Goal: Information Seeking & Learning: Learn about a topic

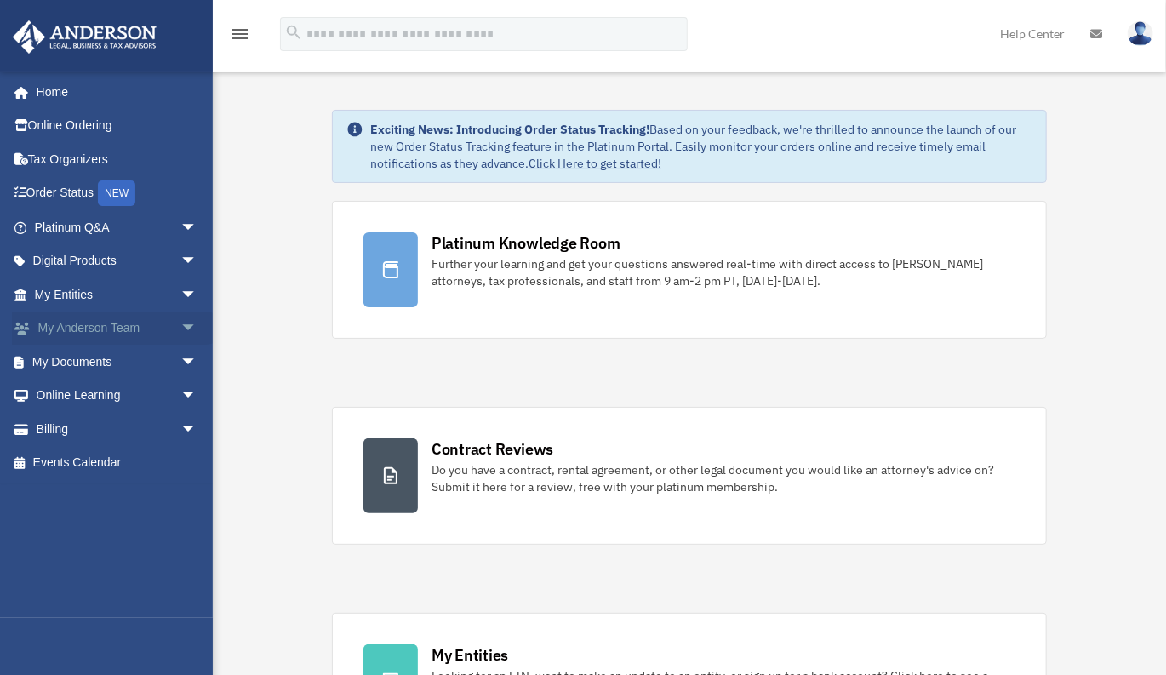
click at [180, 328] on span "arrow_drop_down" at bounding box center [197, 328] width 34 height 35
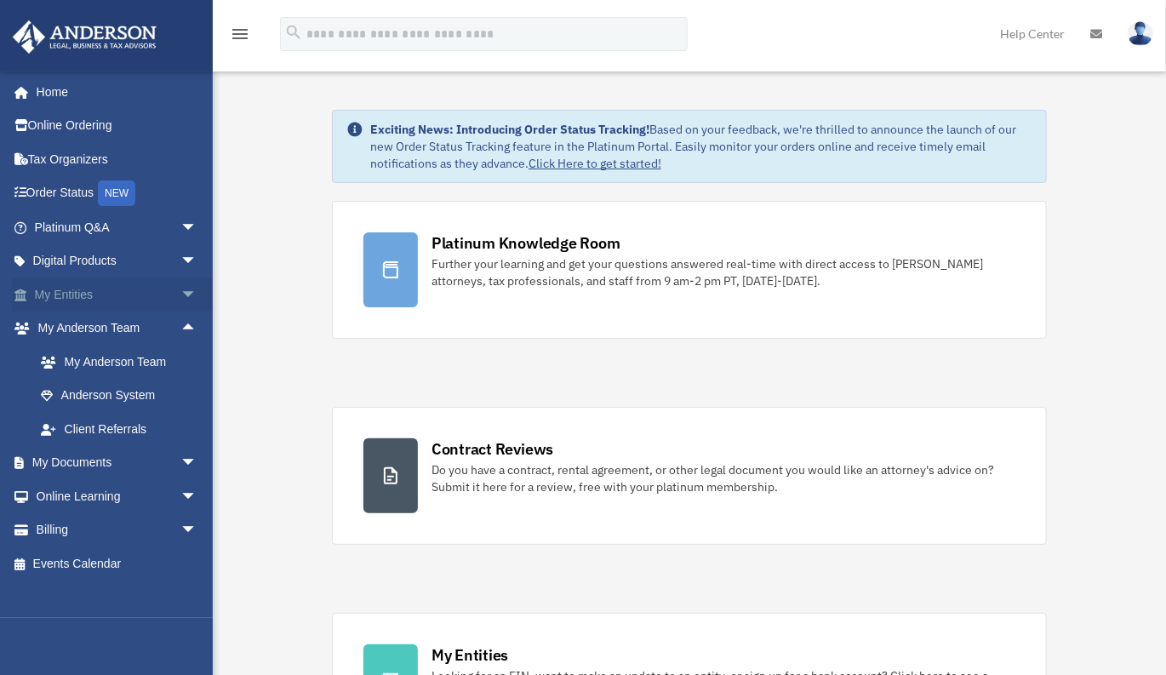
click at [180, 293] on span "arrow_drop_down" at bounding box center [197, 294] width 34 height 35
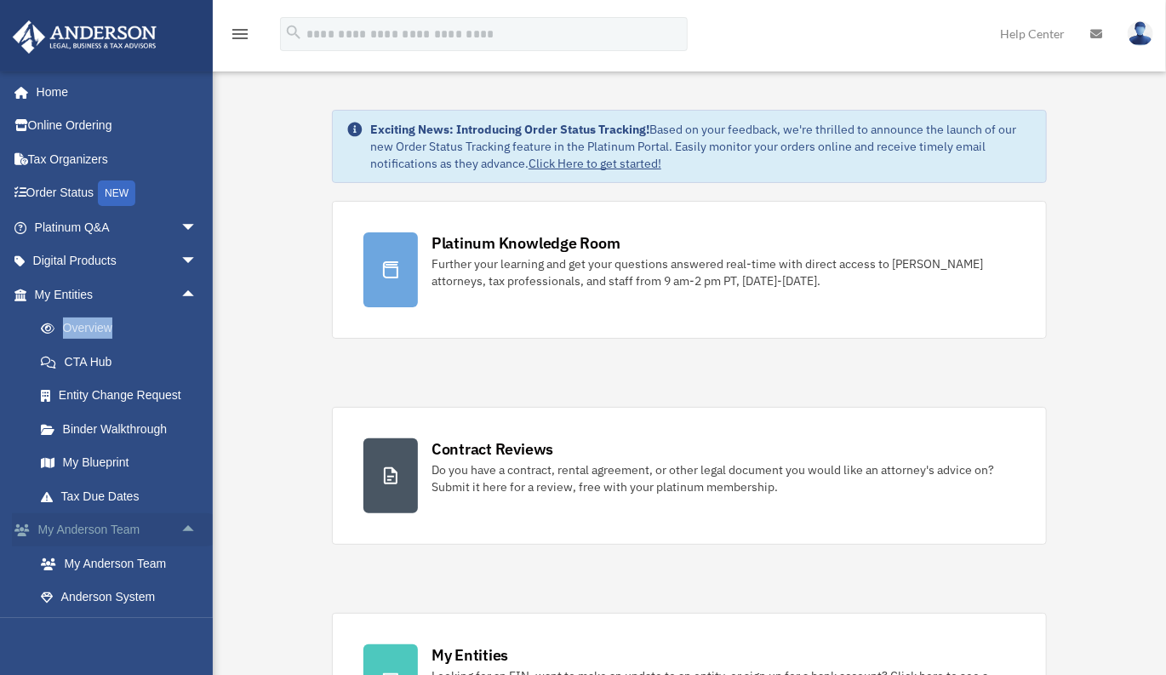
click at [180, 528] on span "arrow_drop_up" at bounding box center [197, 530] width 34 height 35
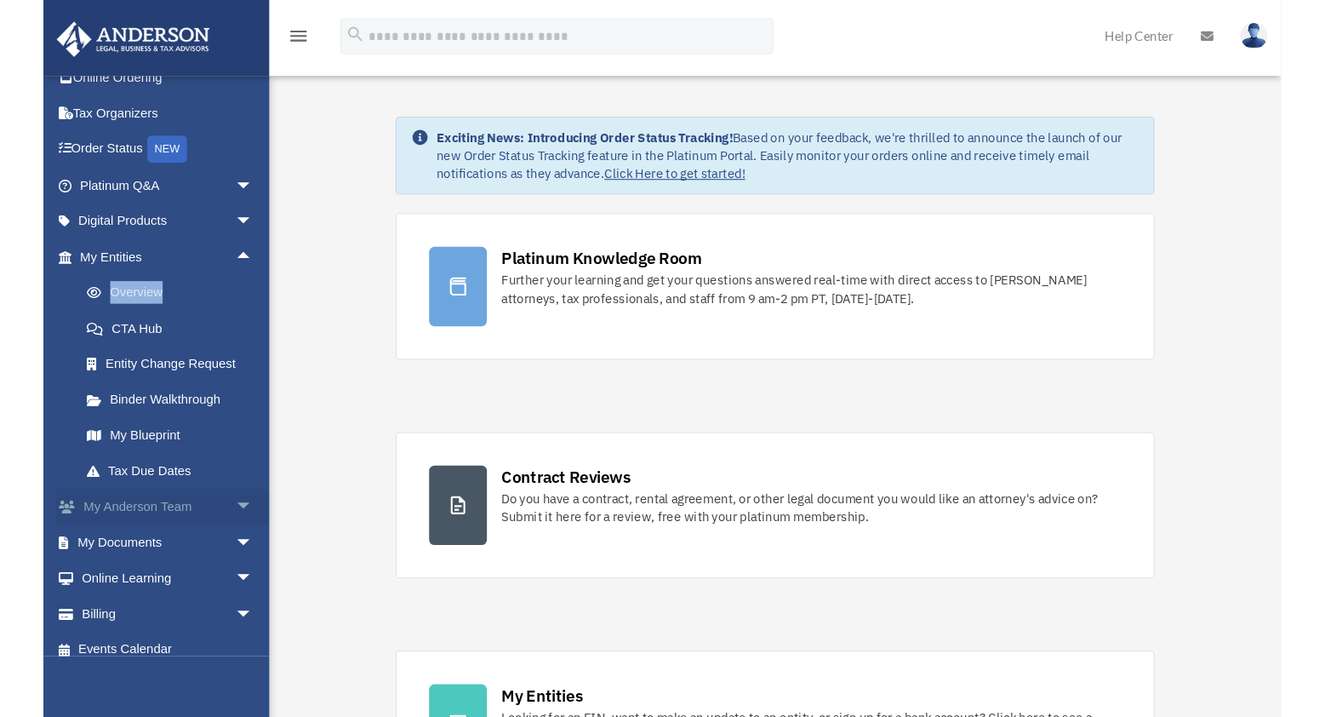
scroll to position [66, 0]
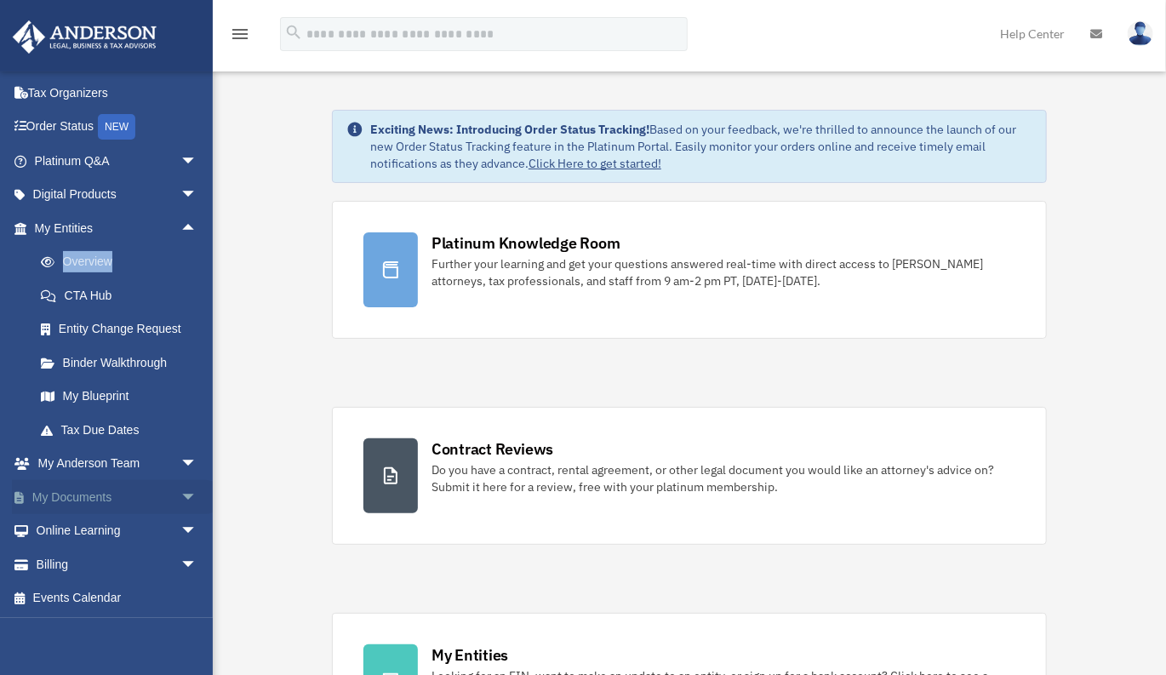
click at [180, 494] on span "arrow_drop_down" at bounding box center [197, 497] width 34 height 35
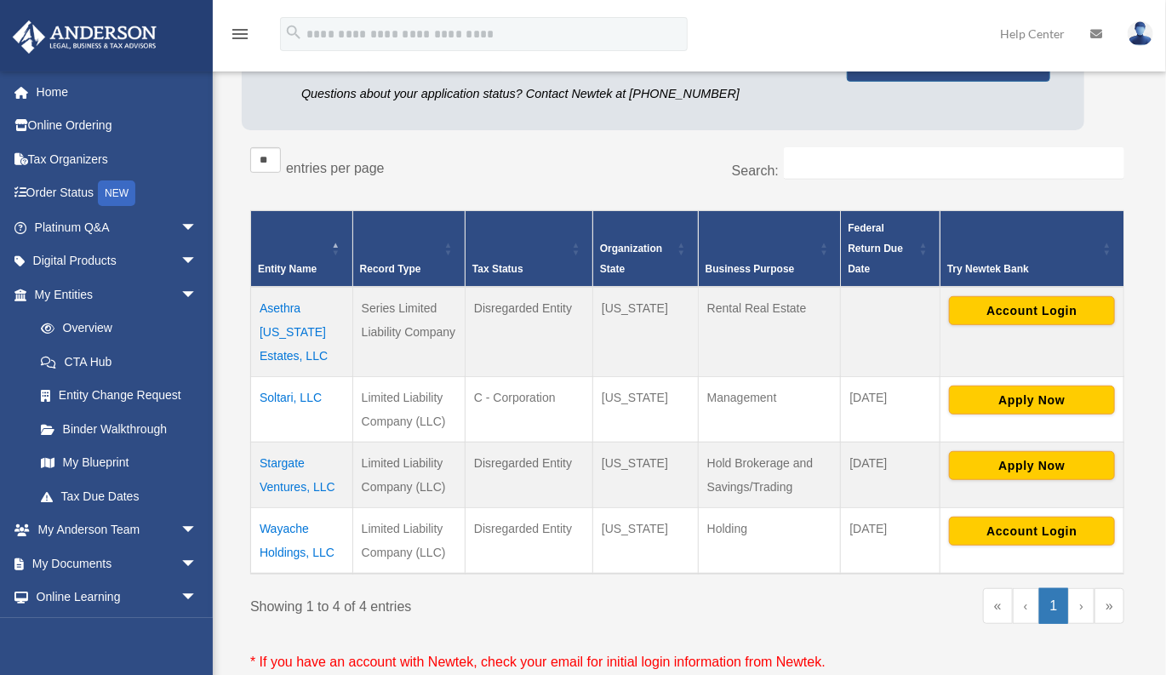
scroll to position [233, 0]
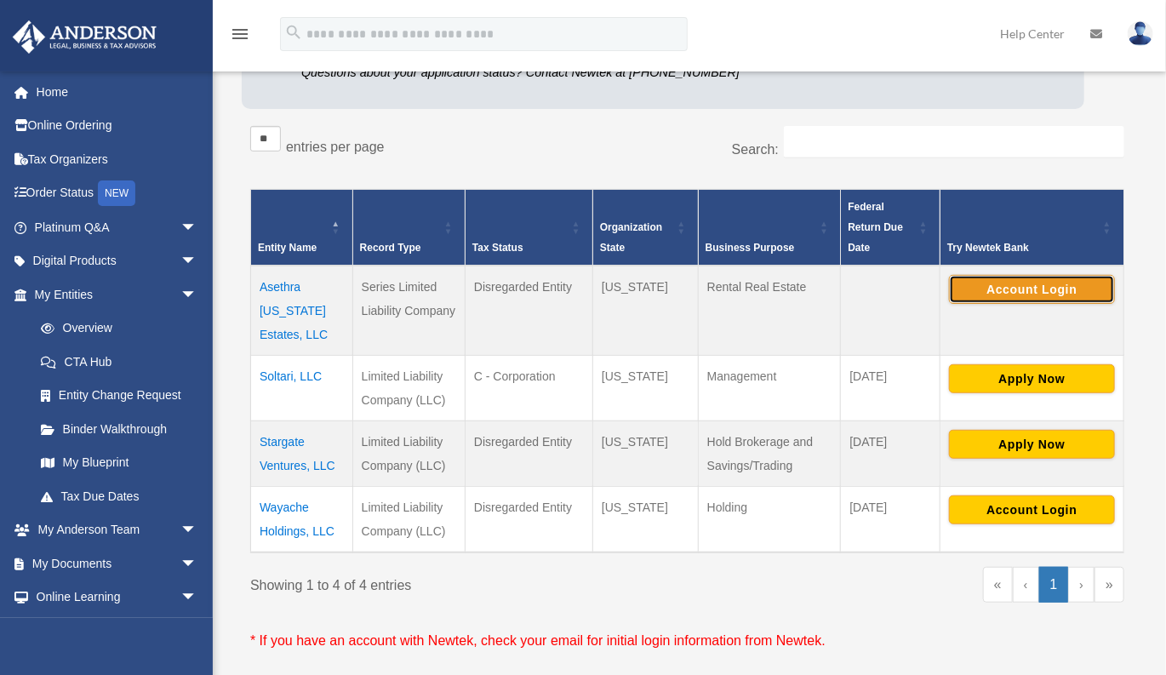
click at [1000, 281] on button "Account Login" at bounding box center [1032, 289] width 166 height 29
click at [1056, 296] on button "Account Login" at bounding box center [1032, 289] width 166 height 29
click at [1002, 290] on button "Account Login" at bounding box center [1032, 289] width 166 height 29
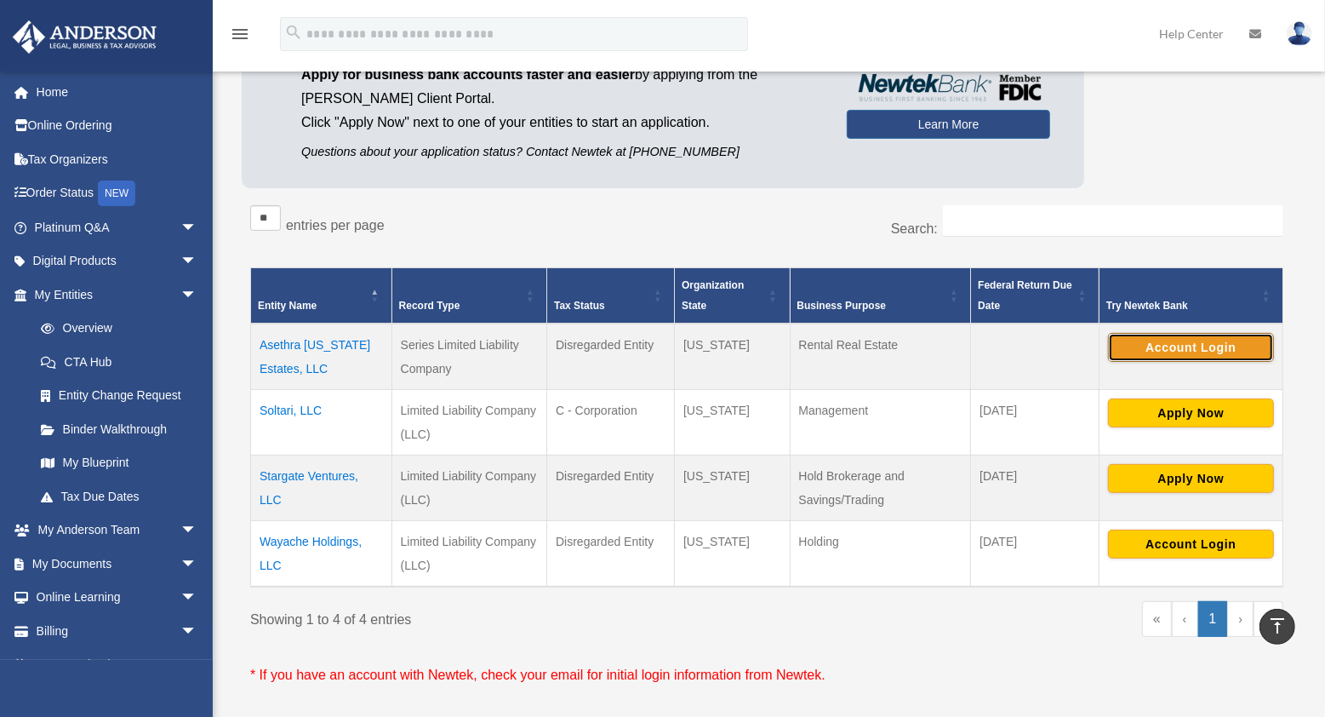
scroll to position [0, 0]
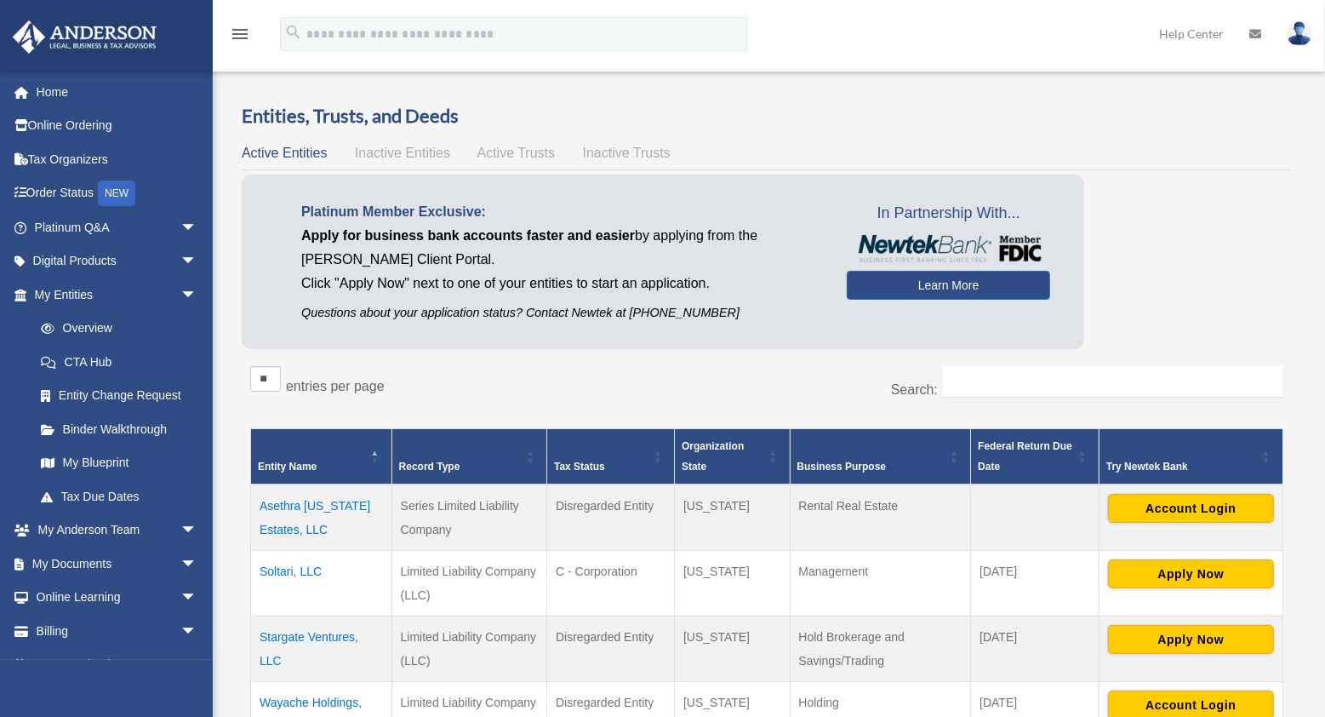
click at [754, 375] on div "** ** ** *** entries per page" at bounding box center [508, 387] width 517 height 43
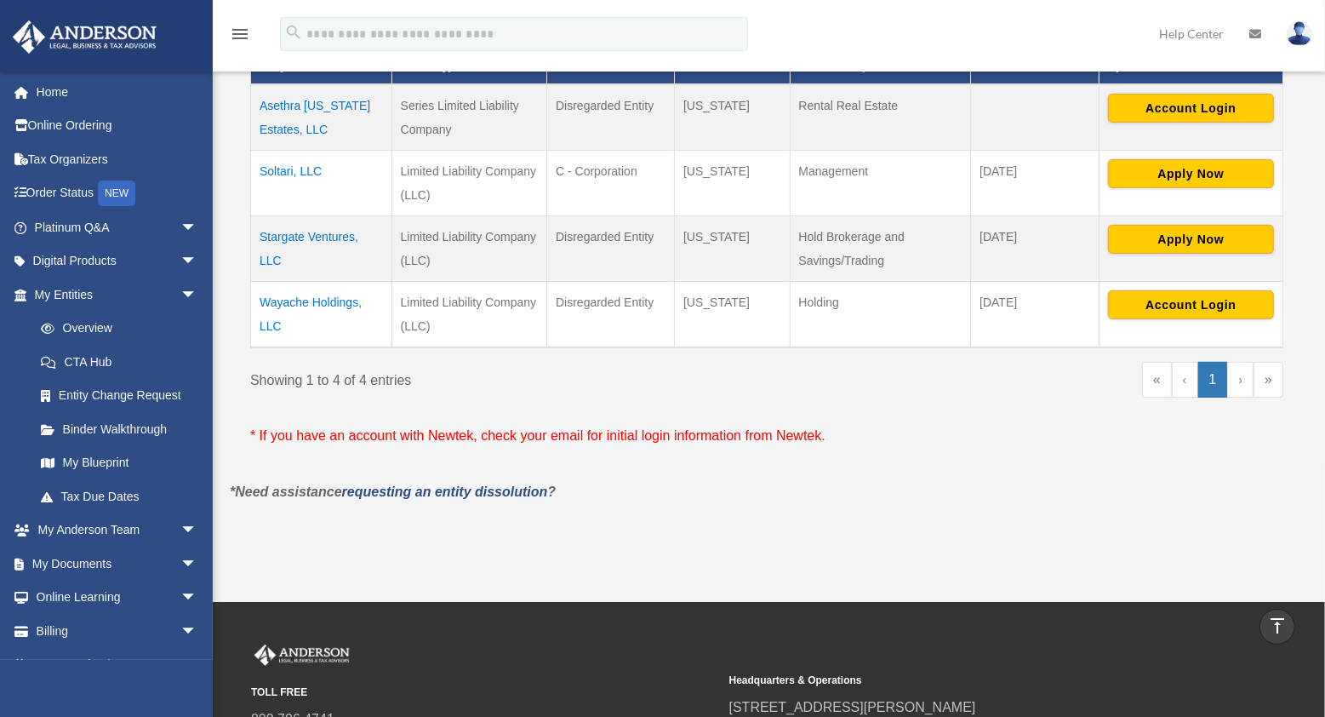
scroll to position [281, 0]
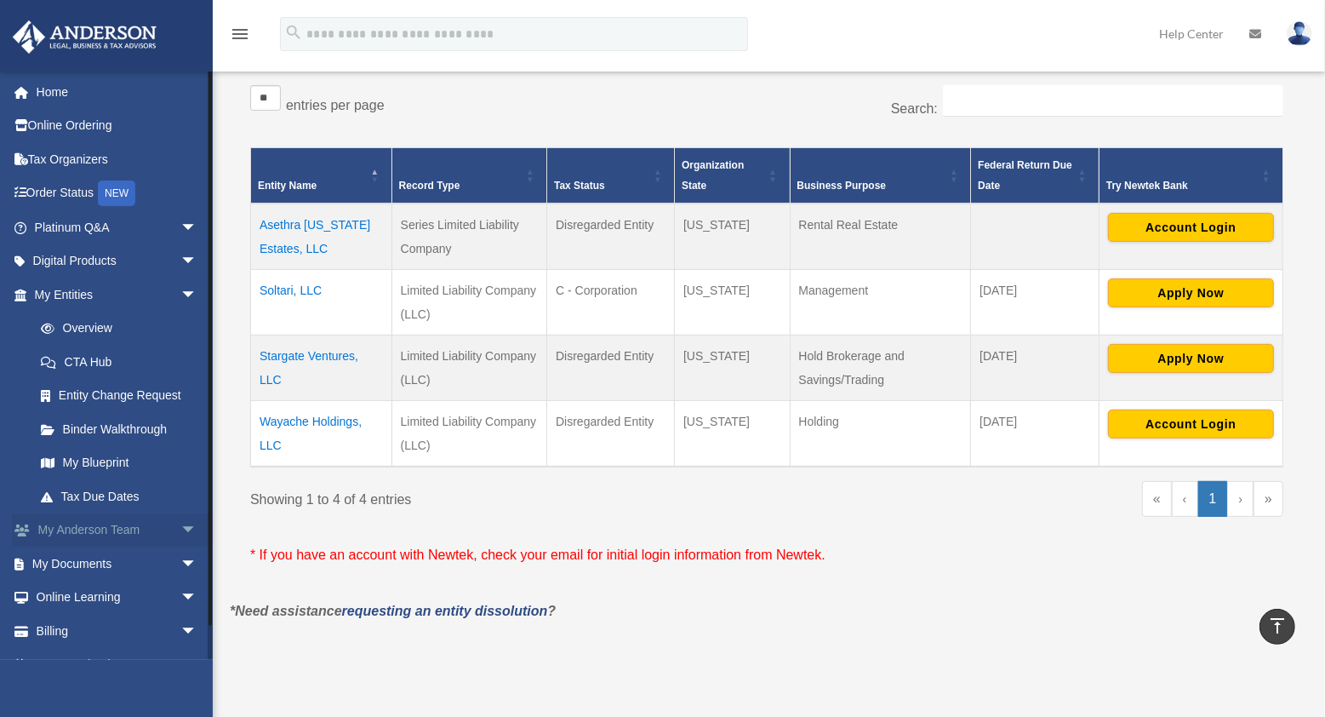
click at [180, 536] on span "arrow_drop_down" at bounding box center [197, 530] width 34 height 35
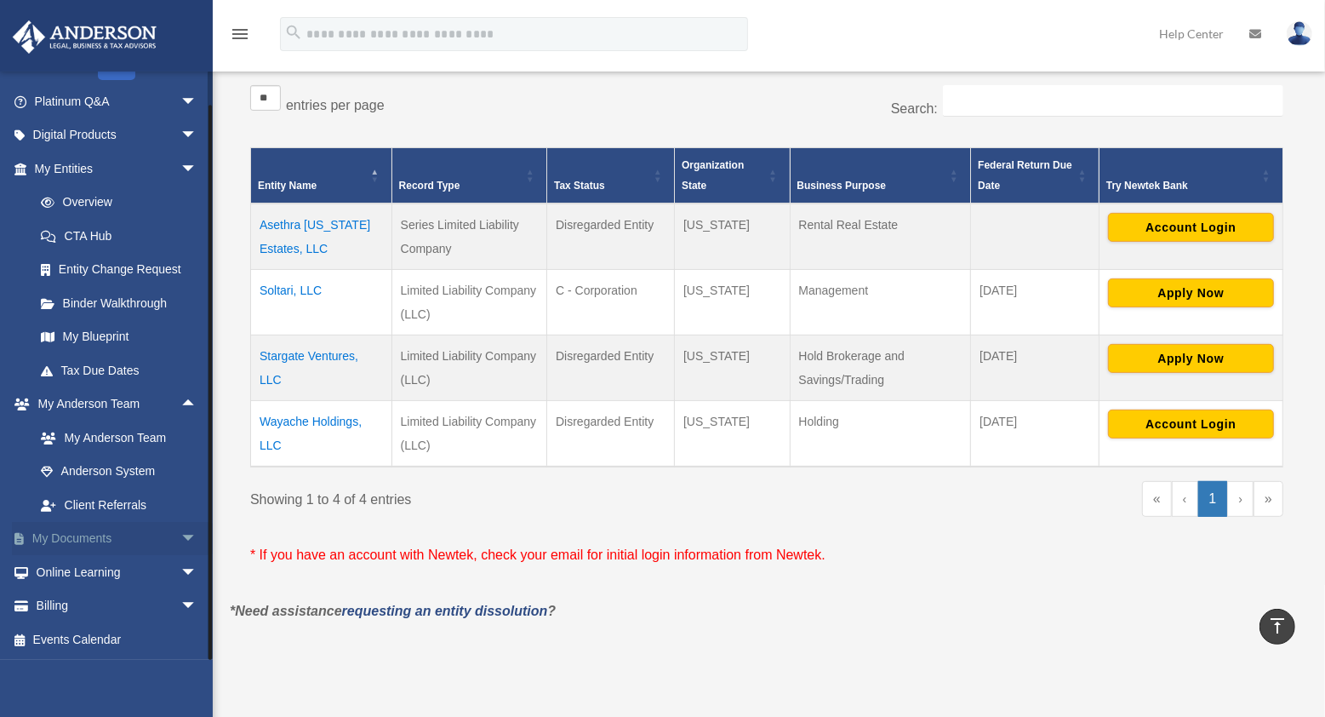
click at [180, 539] on span "arrow_drop_down" at bounding box center [197, 539] width 34 height 35
click at [105, 568] on link "Box" at bounding box center [123, 572] width 199 height 34
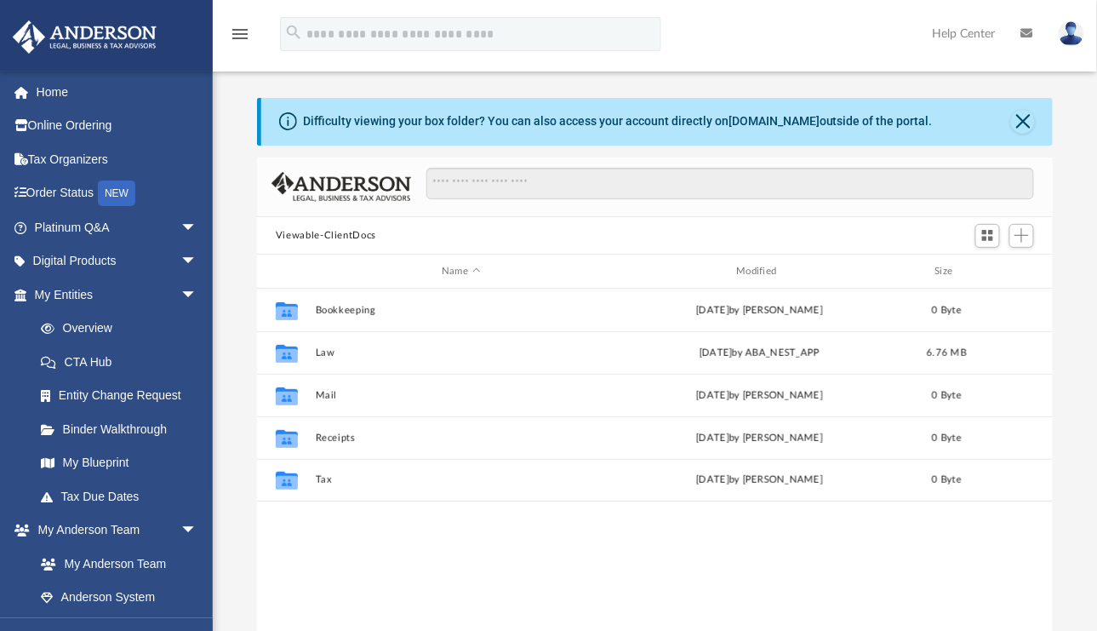
scroll to position [10, 11]
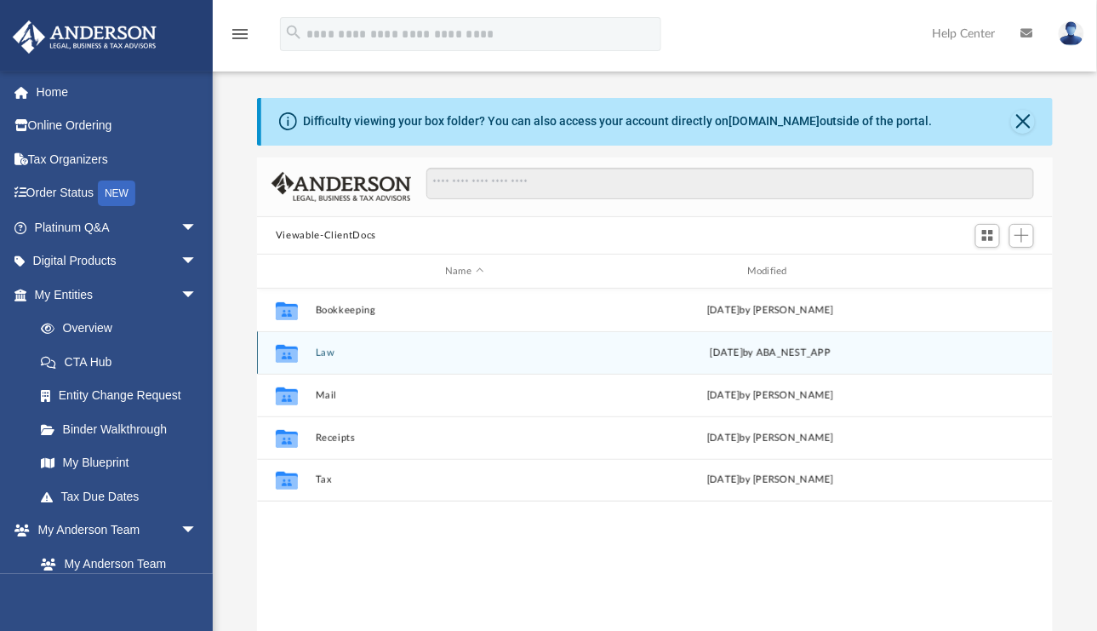
click at [324, 350] on button "Law" at bounding box center [464, 352] width 299 height 11
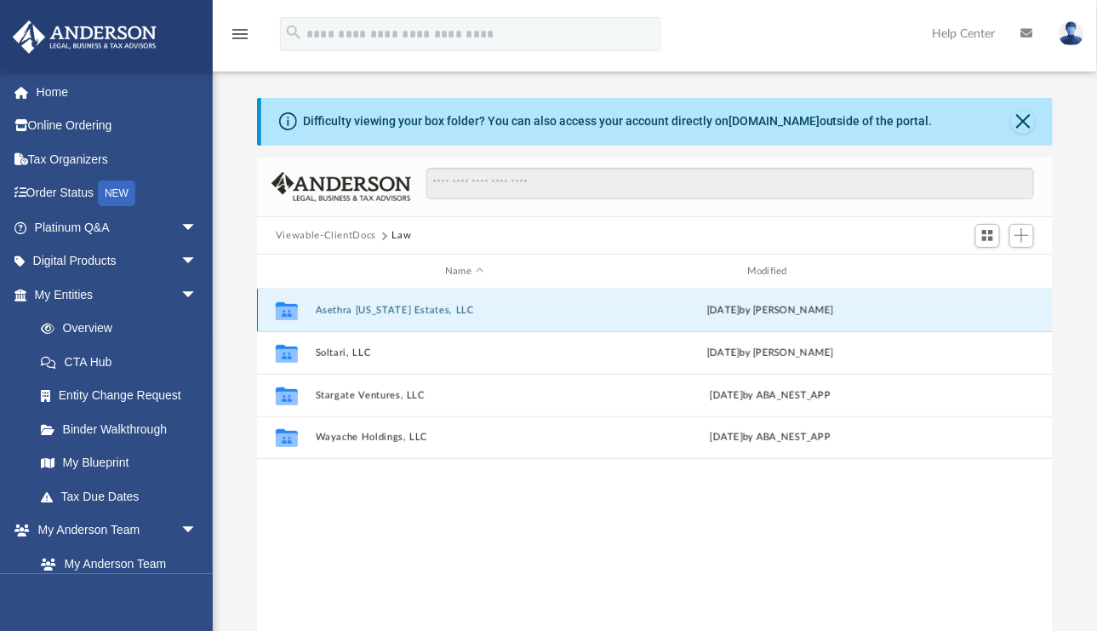
click at [399, 311] on button "Asethra Virginia Estates, LLC" at bounding box center [464, 310] width 299 height 11
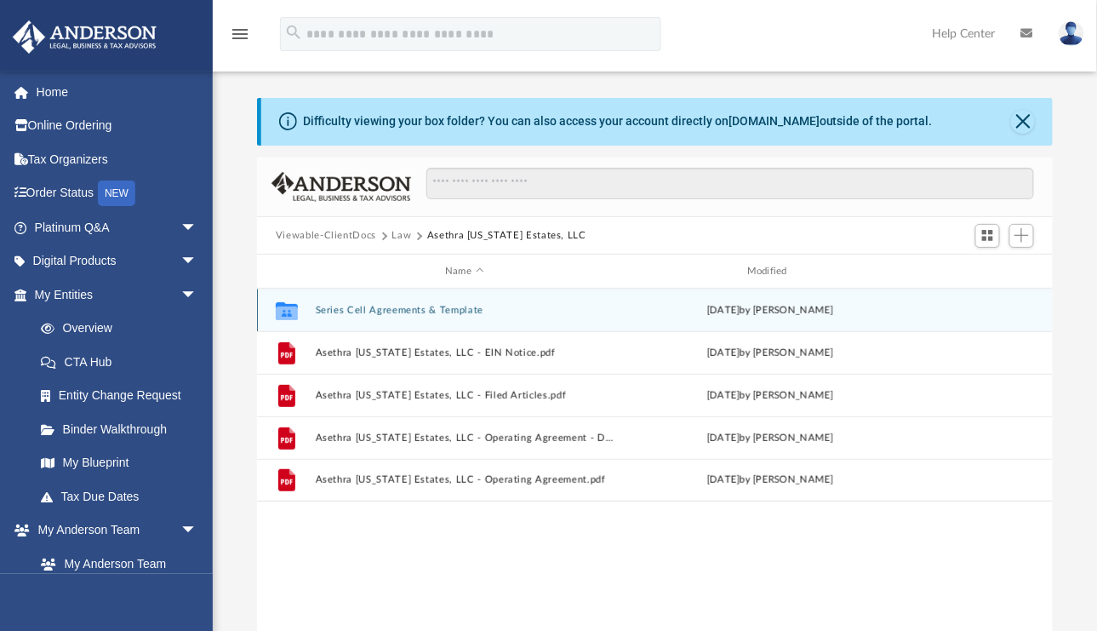
click at [387, 309] on button "Series Cell Agreements & Template" at bounding box center [464, 310] width 299 height 11
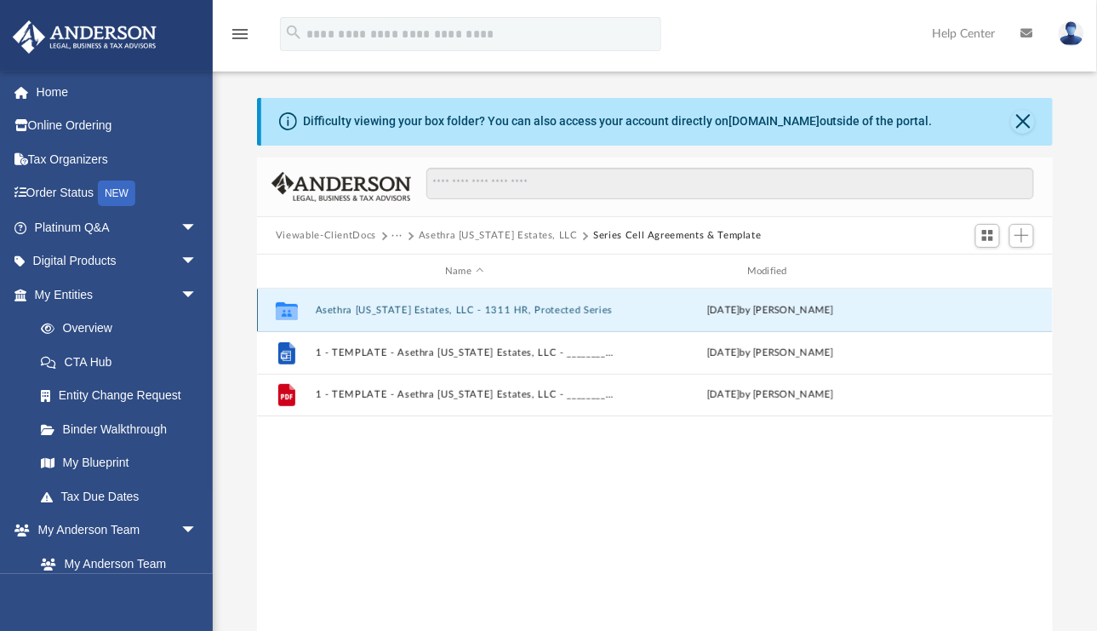
click at [488, 308] on button "Asethra Virginia Estates, LLC - 1311 HR, Protected Series" at bounding box center [464, 310] width 299 height 11
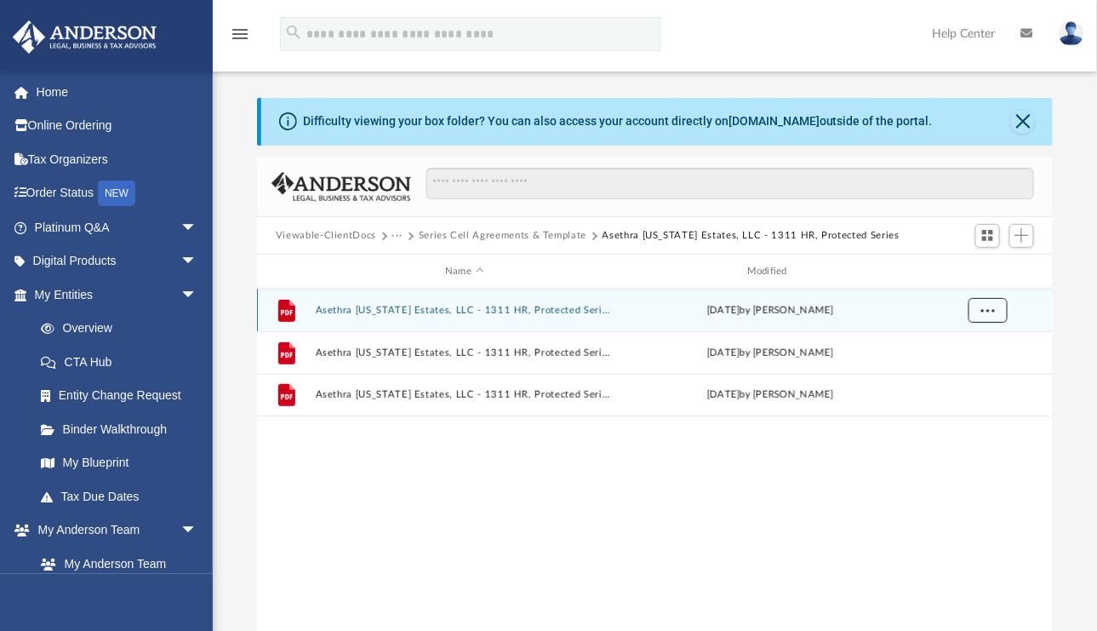
click at [989, 307] on span "More options" at bounding box center [988, 309] width 14 height 9
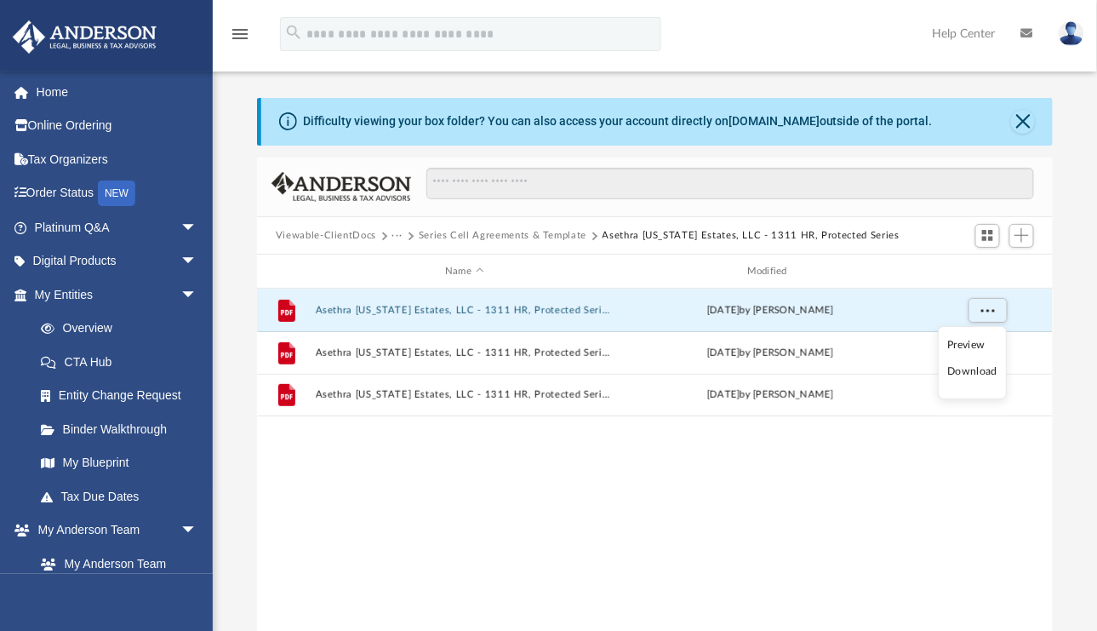
click at [984, 368] on li "Download" at bounding box center [972, 372] width 49 height 18
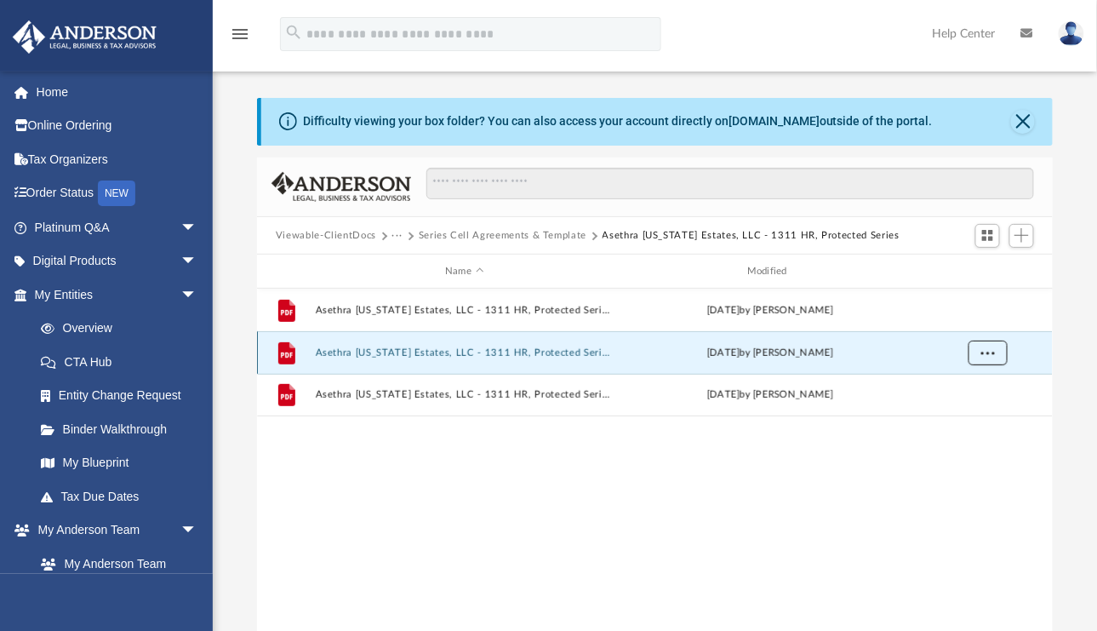
click at [984, 357] on span "More options" at bounding box center [988, 351] width 14 height 9
click at [965, 418] on li "Download" at bounding box center [972, 414] width 49 height 18
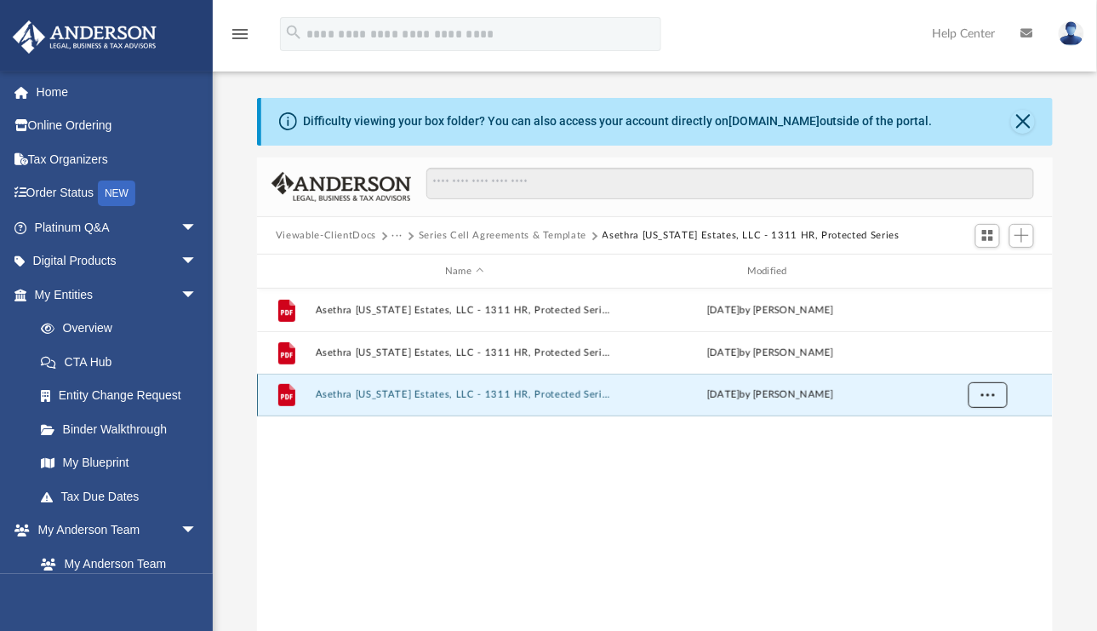
click at [982, 390] on span "More options" at bounding box center [988, 394] width 14 height 9
click at [973, 460] on li "Download" at bounding box center [972, 457] width 49 height 18
click at [360, 233] on button "Viewable-ClientDocs" at bounding box center [326, 235] width 100 height 15
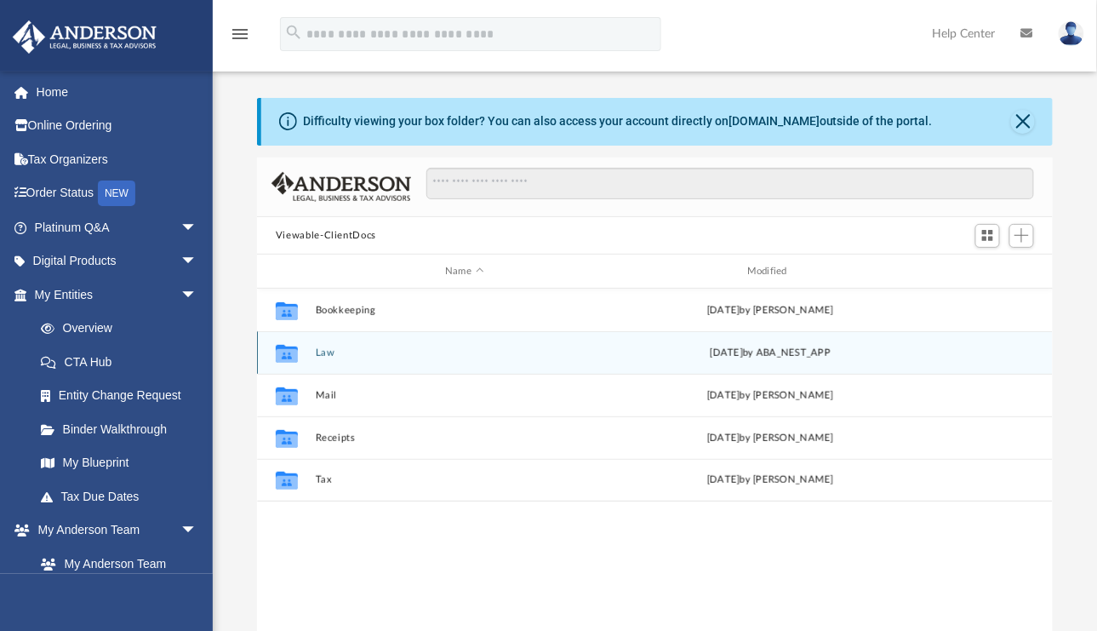
click at [325, 353] on button "Law" at bounding box center [464, 352] width 299 height 11
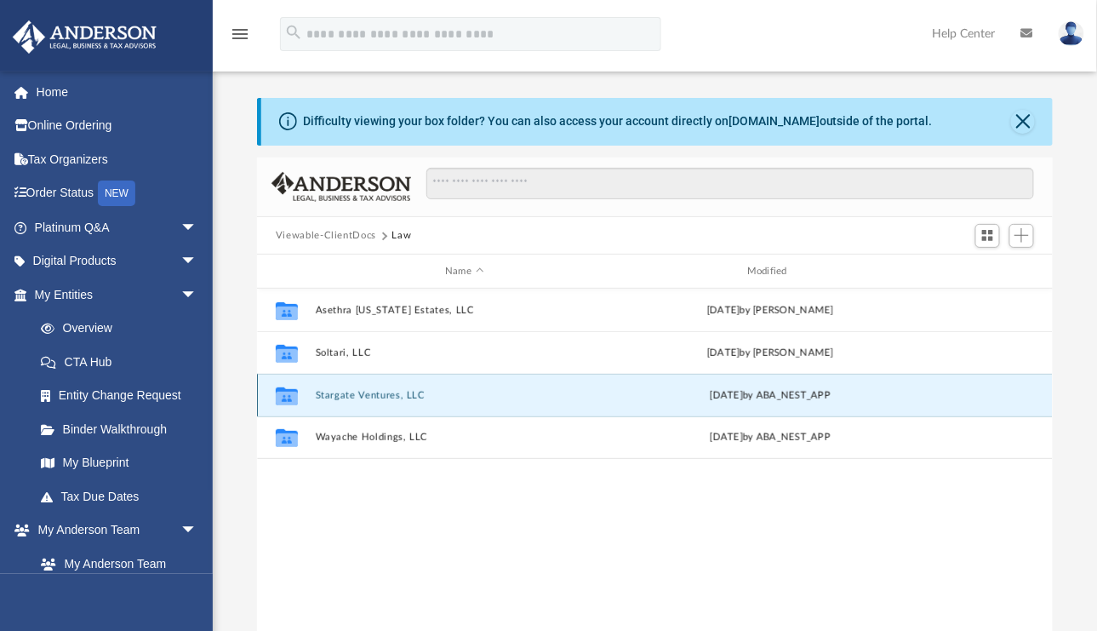
click at [355, 398] on button "Stargate Ventures, LLC" at bounding box center [464, 395] width 299 height 11
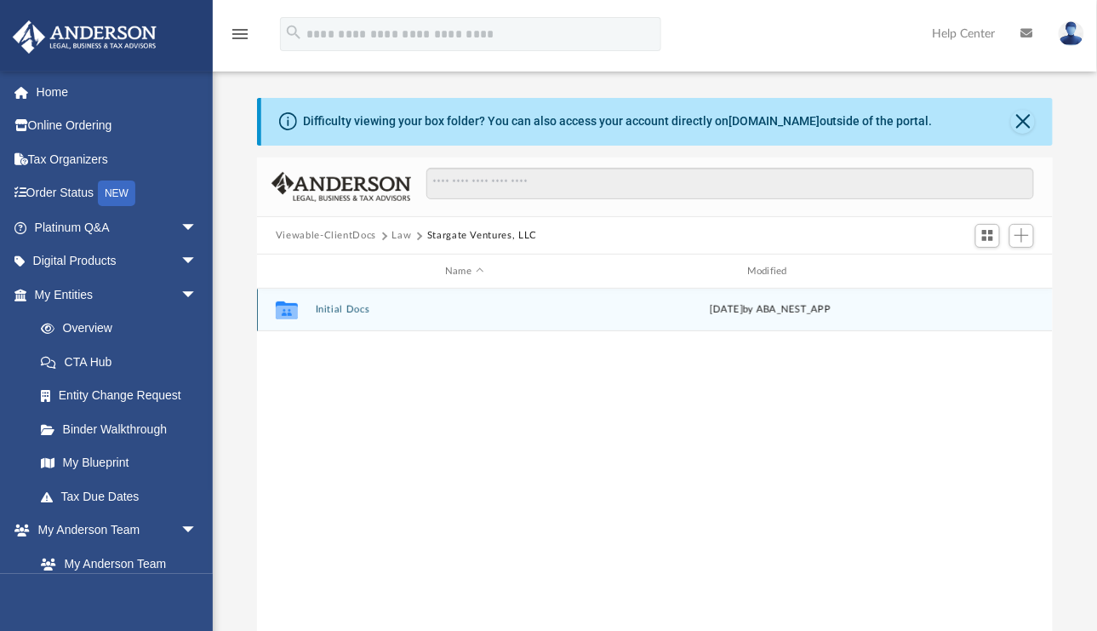
click at [355, 319] on div "Collaborated Folder Initial Docs Tue Aug 19 2025 by ABA_NEST_APP" at bounding box center [655, 309] width 797 height 43
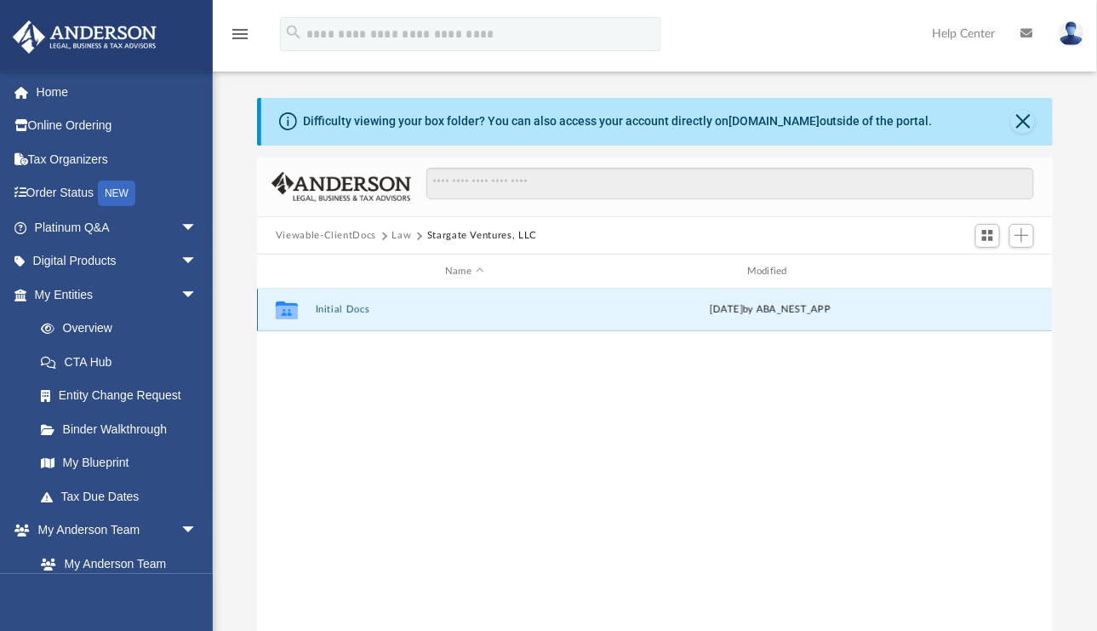
click at [354, 313] on button "Initial Docs" at bounding box center [464, 309] width 299 height 11
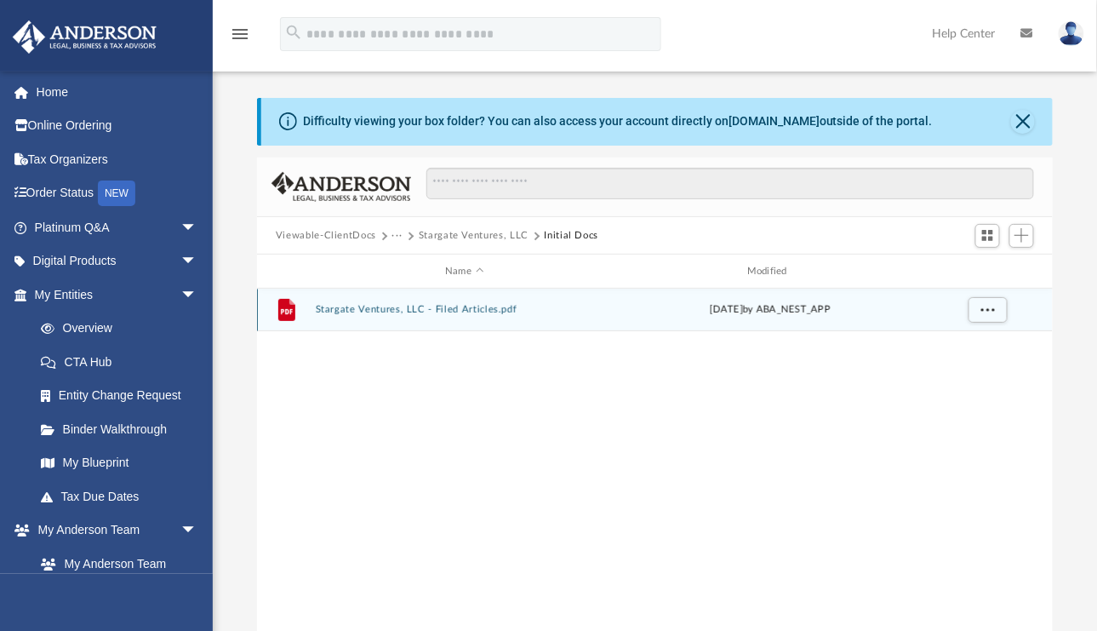
click at [406, 310] on button "Stargate Ventures, LLC - Filed Articles.pdf" at bounding box center [464, 309] width 299 height 11
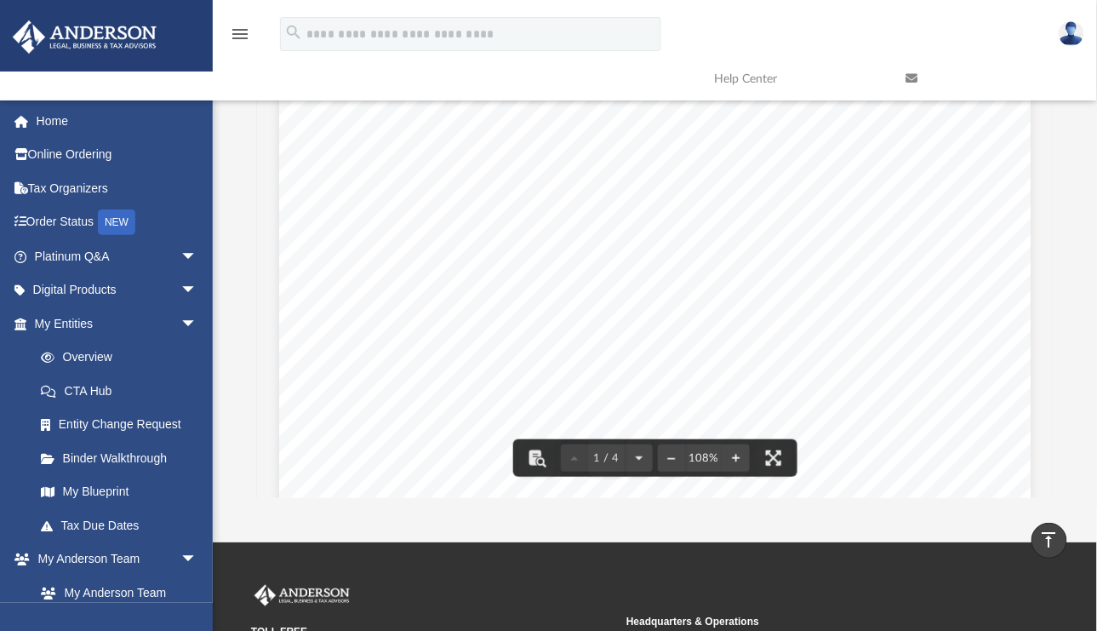
scroll to position [114, 0]
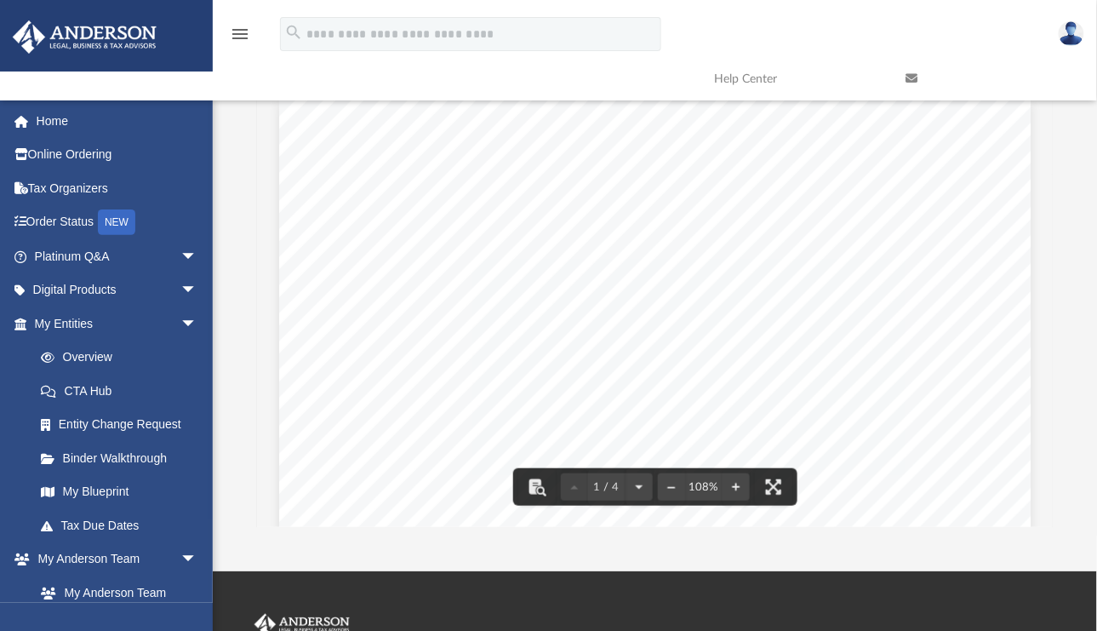
drag, startPoint x: 1041, startPoint y: 123, endPoint x: 1048, endPoint y: 143, distance: 21.8
click at [1048, 144] on div "Wyoming Secretary of State Herschler Bldg East, Ste.100 & 101 Cheyenne, WY 8200…" at bounding box center [655, 307] width 796 height 439
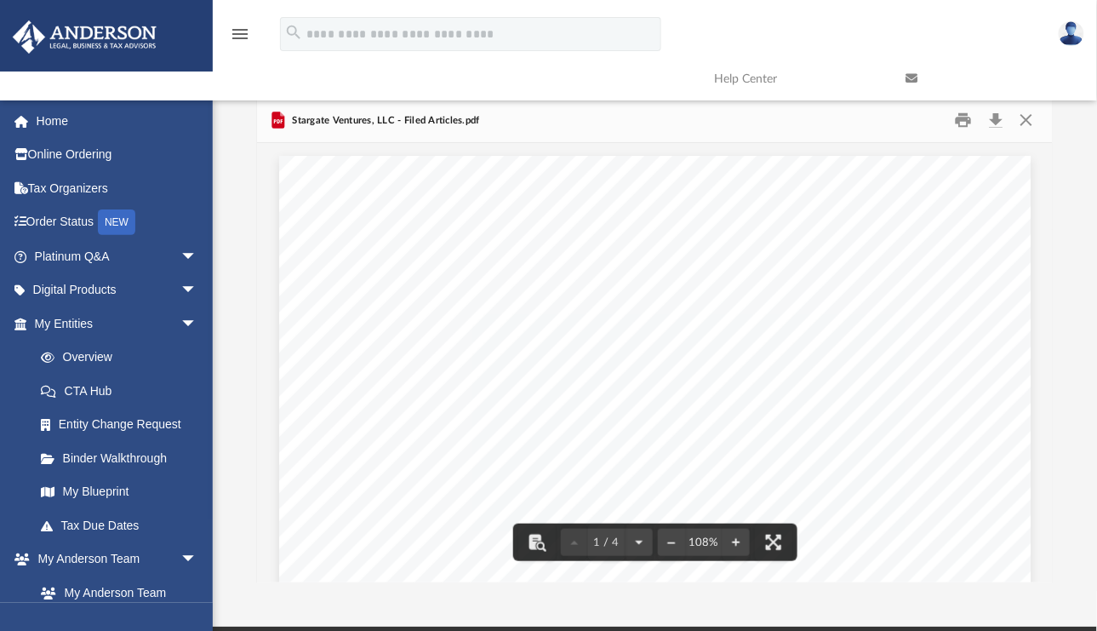
scroll to position [0, 0]
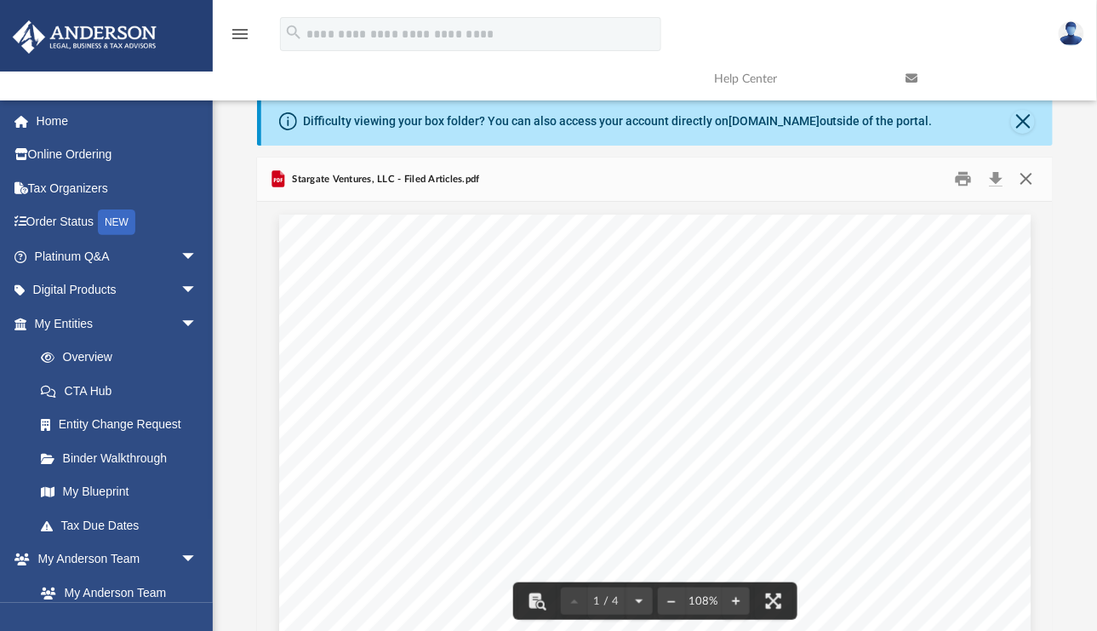
click at [1035, 181] on button "Close" at bounding box center [1026, 179] width 31 height 26
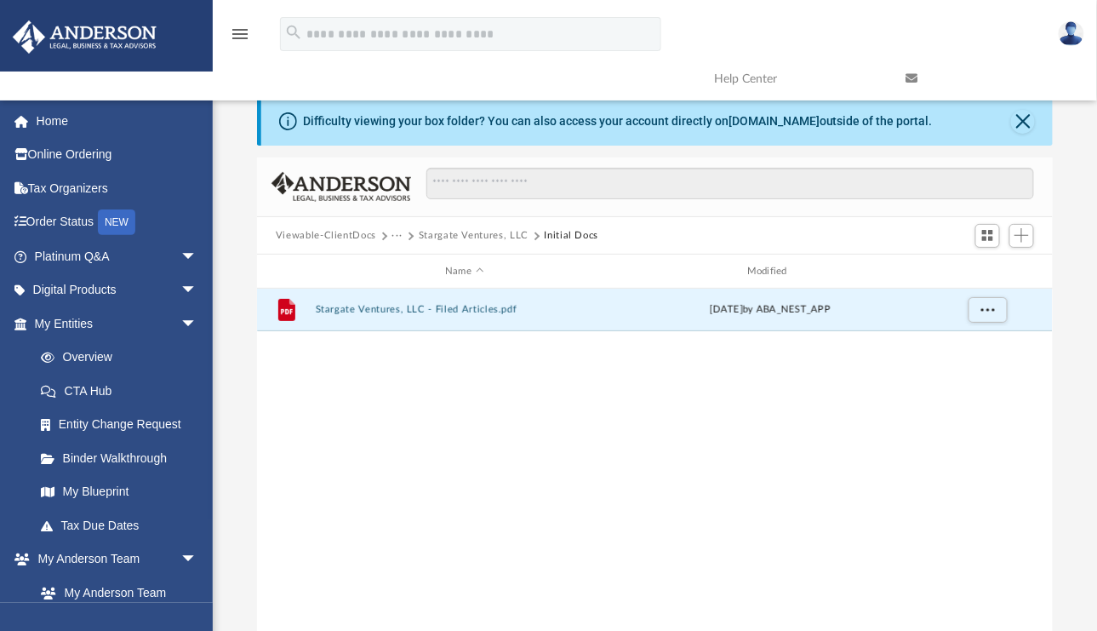
click at [477, 227] on div "Viewable-ClientDocs ··· Stargate Ventures, LLC Initial Docs" at bounding box center [655, 235] width 796 height 37
click at [477, 236] on button "Stargate Ventures, LLC" at bounding box center [474, 235] width 110 height 15
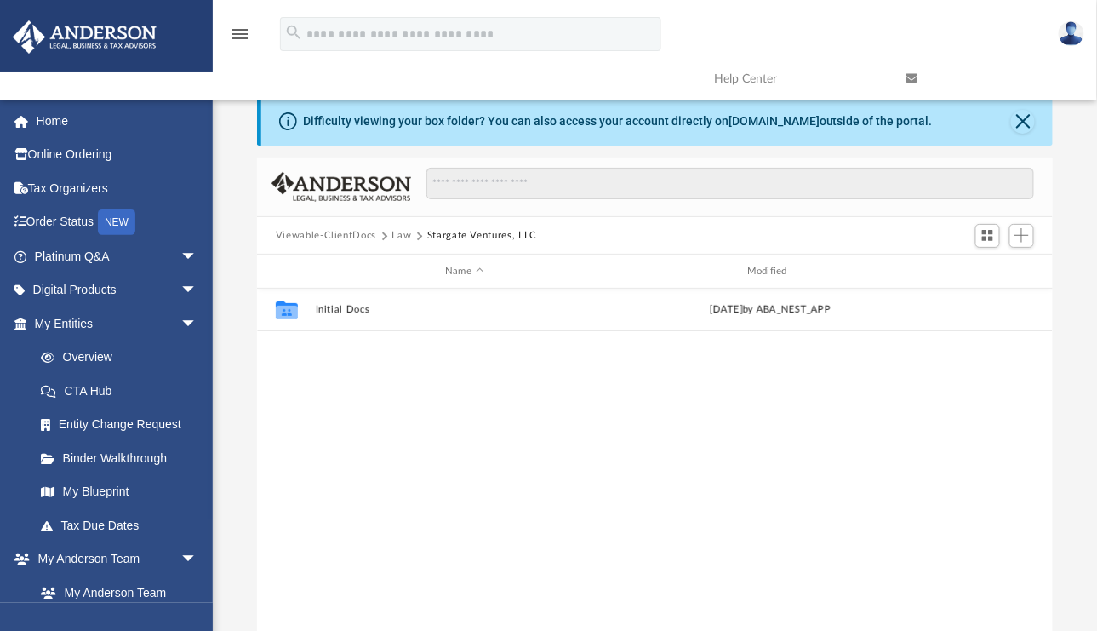
click at [400, 237] on button "Law" at bounding box center [402, 235] width 20 height 15
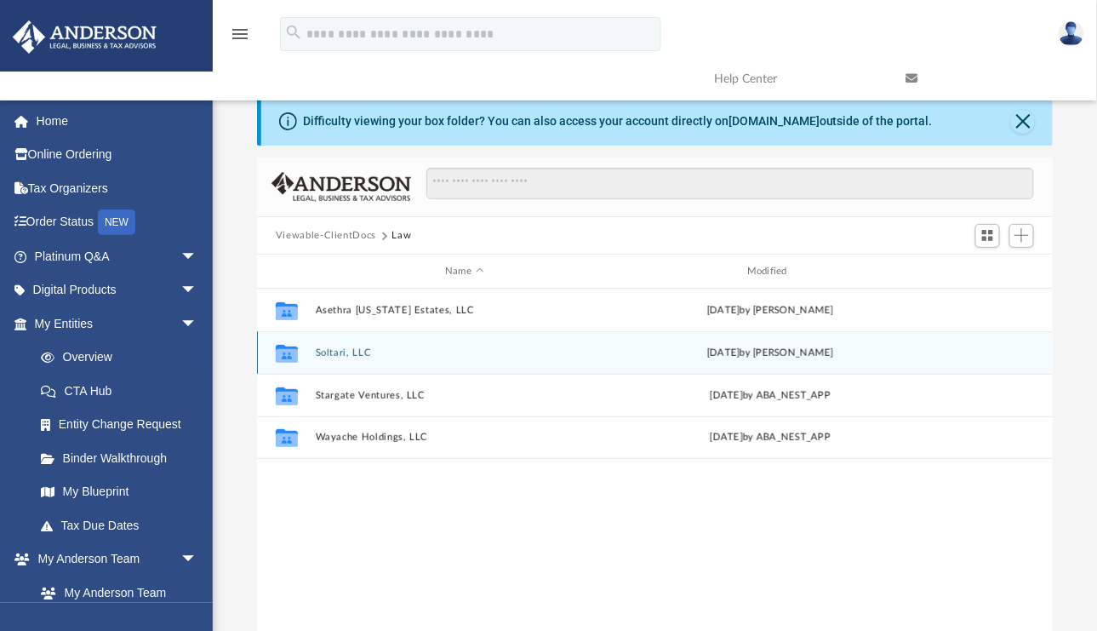
click at [337, 351] on button "Soltari, LLC" at bounding box center [464, 352] width 299 height 11
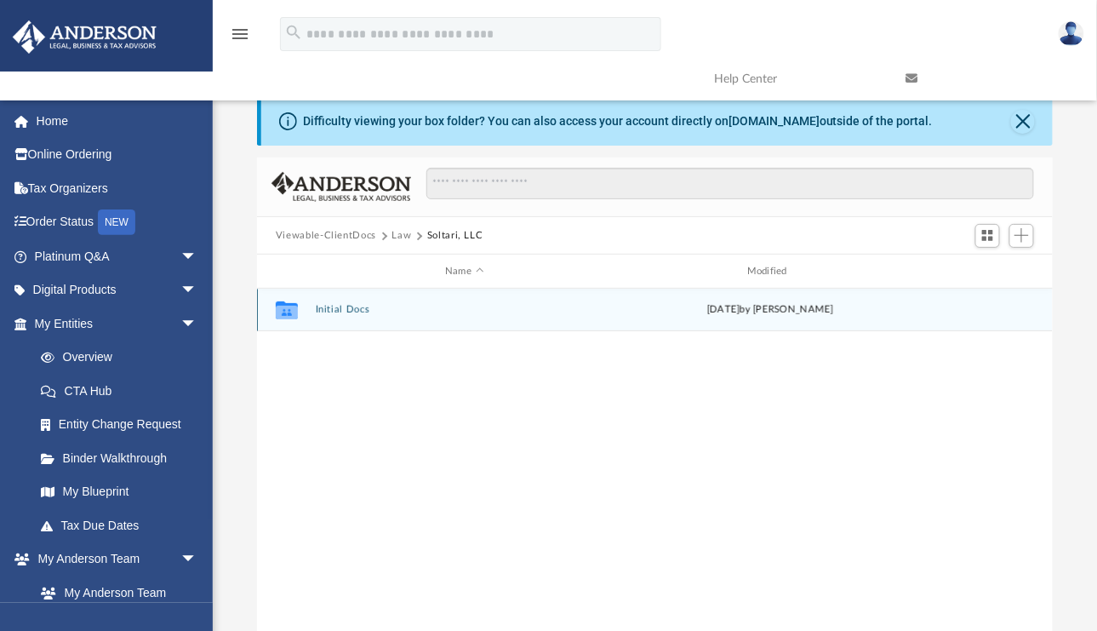
click at [346, 310] on button "Initial Docs" at bounding box center [464, 309] width 299 height 11
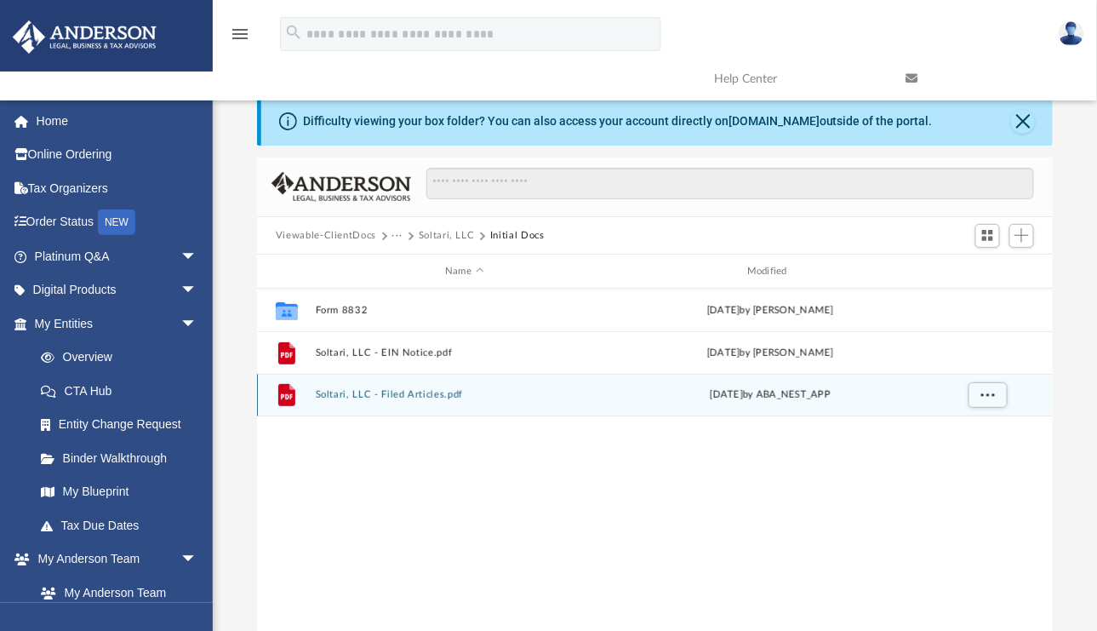
click at [377, 396] on button "Soltari, LLC - Filed Articles.pdf" at bounding box center [464, 394] width 299 height 11
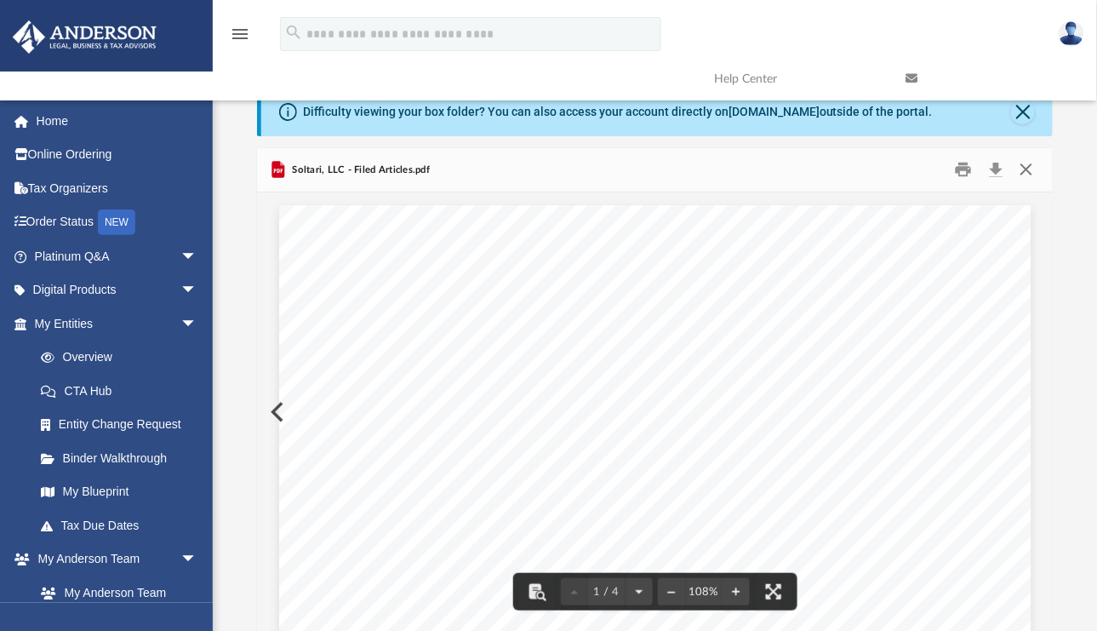
click at [1020, 166] on button "Close" at bounding box center [1026, 170] width 31 height 26
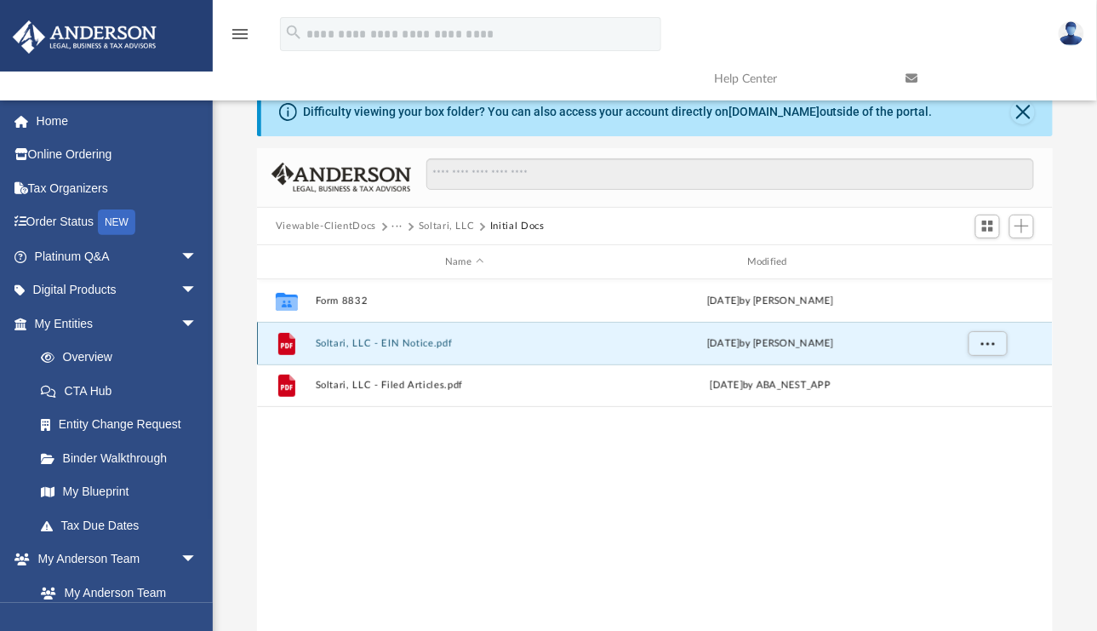
click at [393, 338] on button "Soltari, LLC - EIN Notice.pdf" at bounding box center [464, 343] width 299 height 11
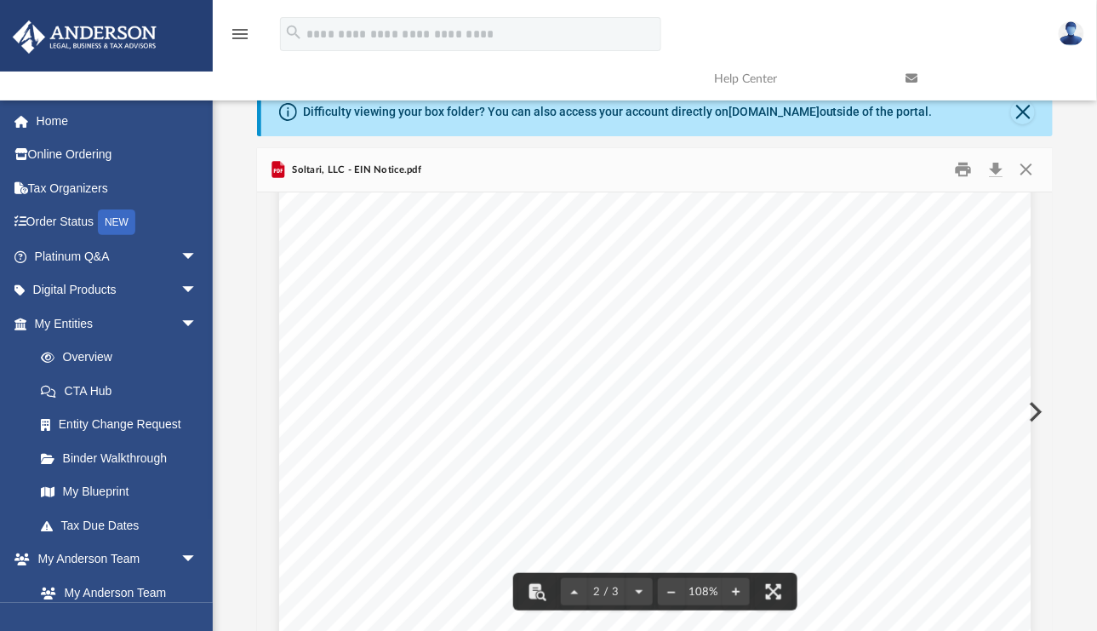
scroll to position [1328, 0]
click at [1029, 157] on button "Close" at bounding box center [1026, 170] width 31 height 26
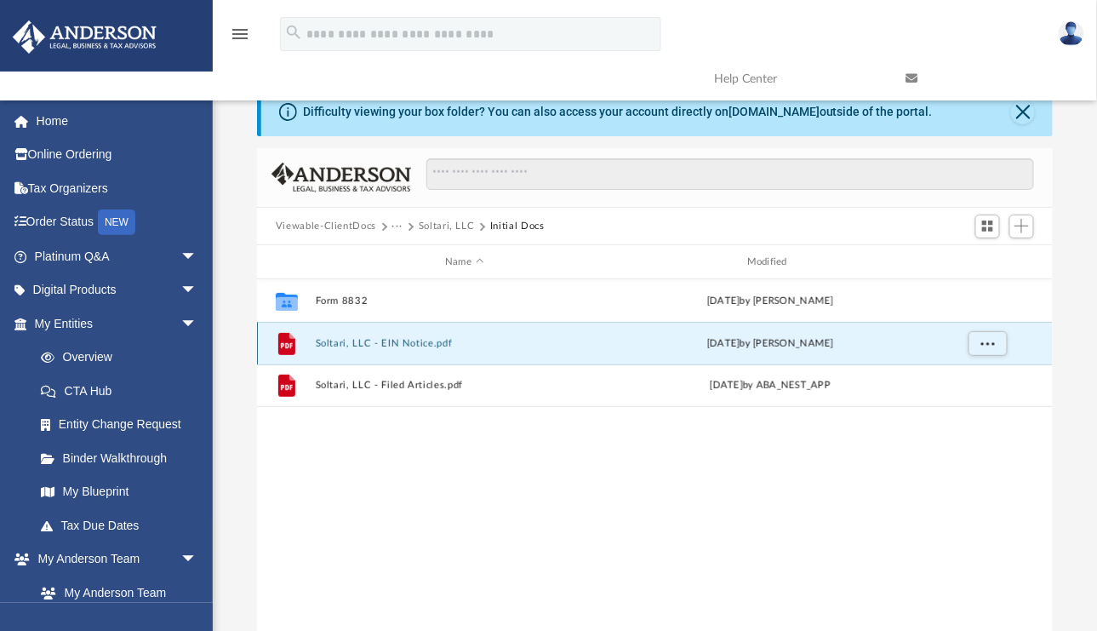
drag, startPoint x: 325, startPoint y: 439, endPoint x: 366, endPoint y: 346, distance: 102.1
click at [325, 439] on div "Collaborated Folder Form 8832 Tue Aug 19 2025 by Cynthia Peters File Soltari, L…" at bounding box center [655, 455] width 797 height 352
click at [337, 220] on button "Viewable-ClientDocs" at bounding box center [326, 226] width 100 height 15
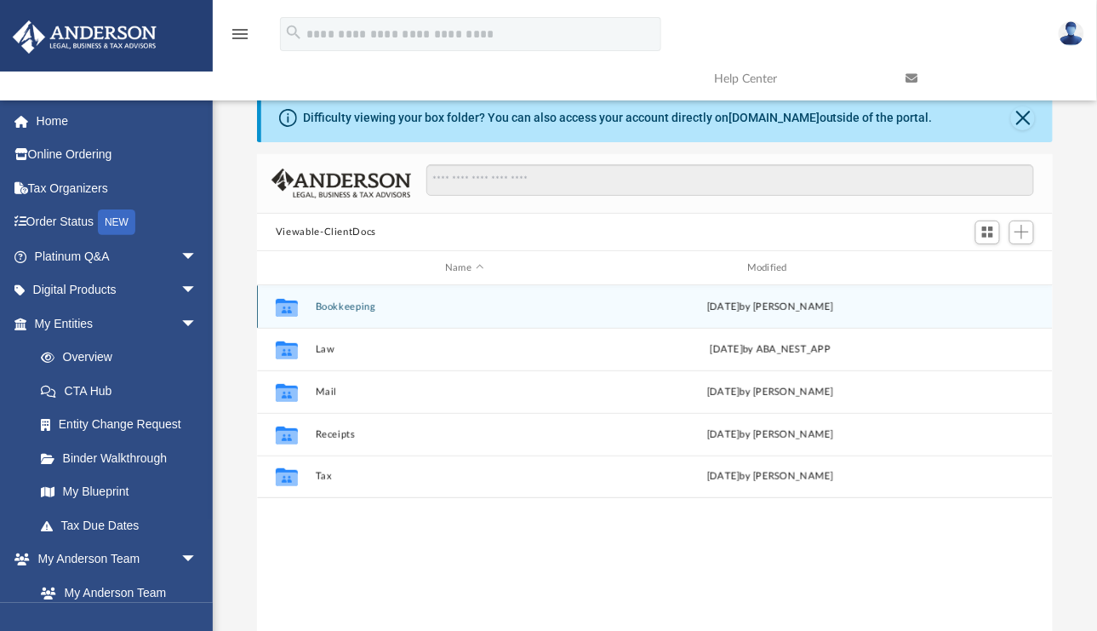
scroll to position [0, 0]
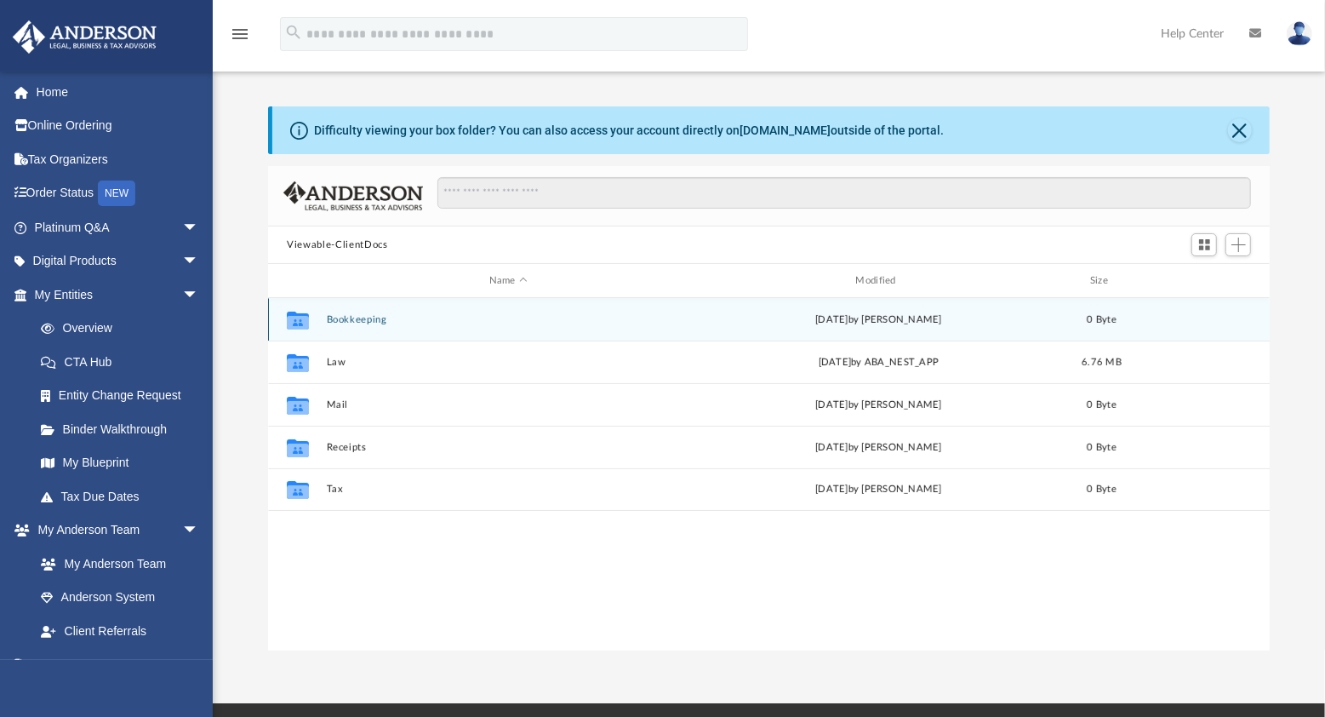
scroll to position [374, 990]
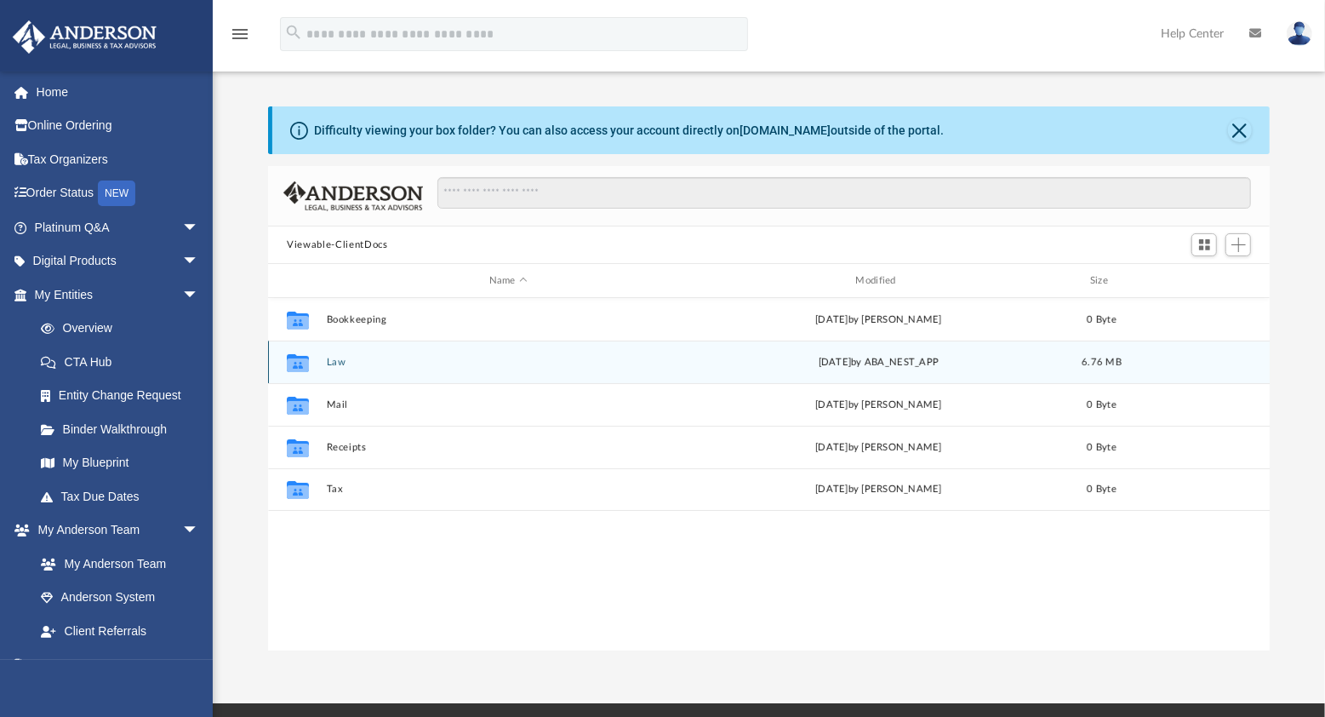
click at [345, 365] on button "Law" at bounding box center [508, 362] width 363 height 11
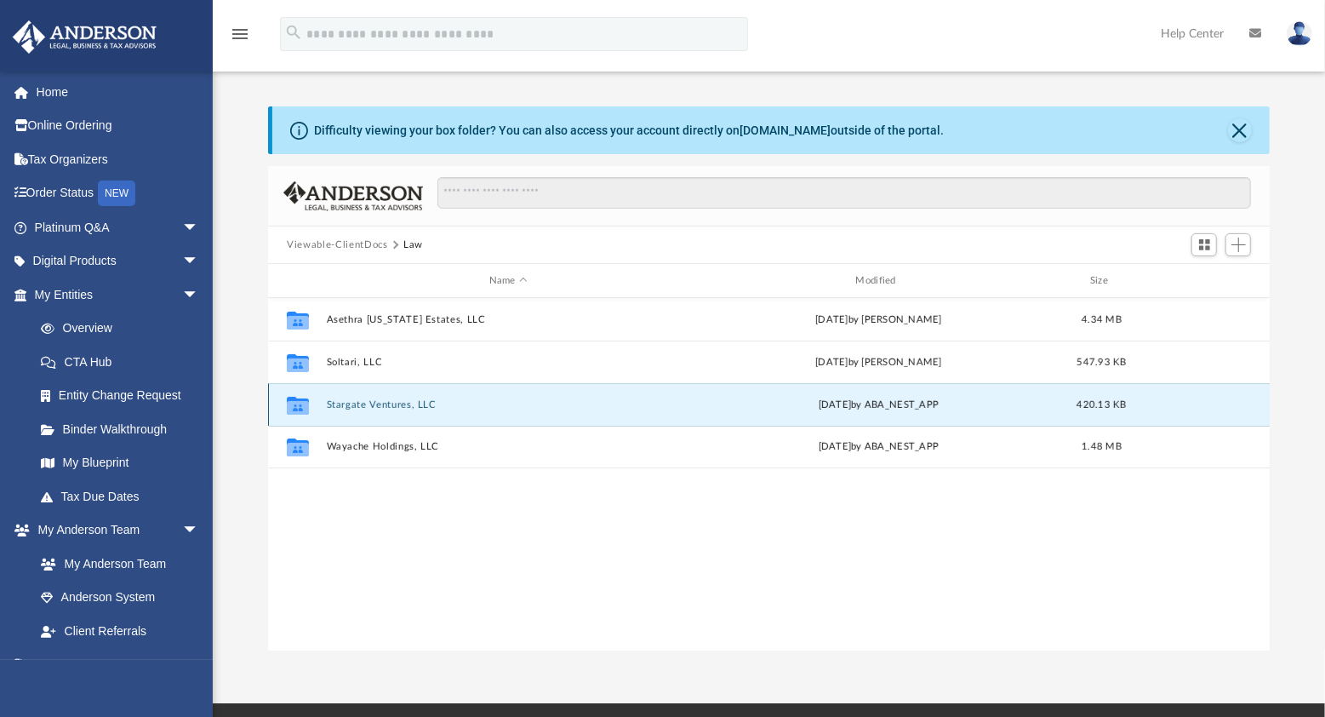
click at [369, 399] on button "Stargate Ventures, LLC" at bounding box center [508, 404] width 363 height 11
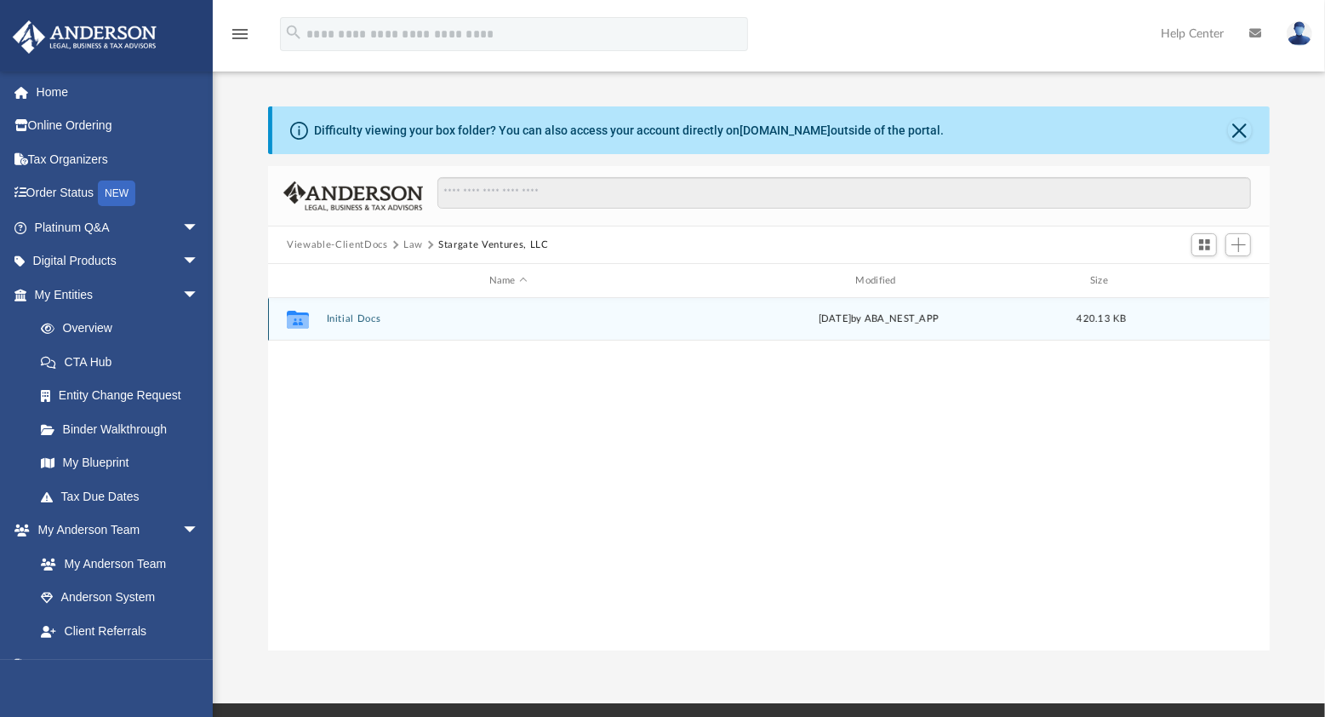
click at [356, 323] on button "Initial Docs" at bounding box center [508, 318] width 363 height 11
click at [434, 318] on button "Stargate Ventures, LLC - Filed Articles.pdf" at bounding box center [508, 318] width 363 height 11
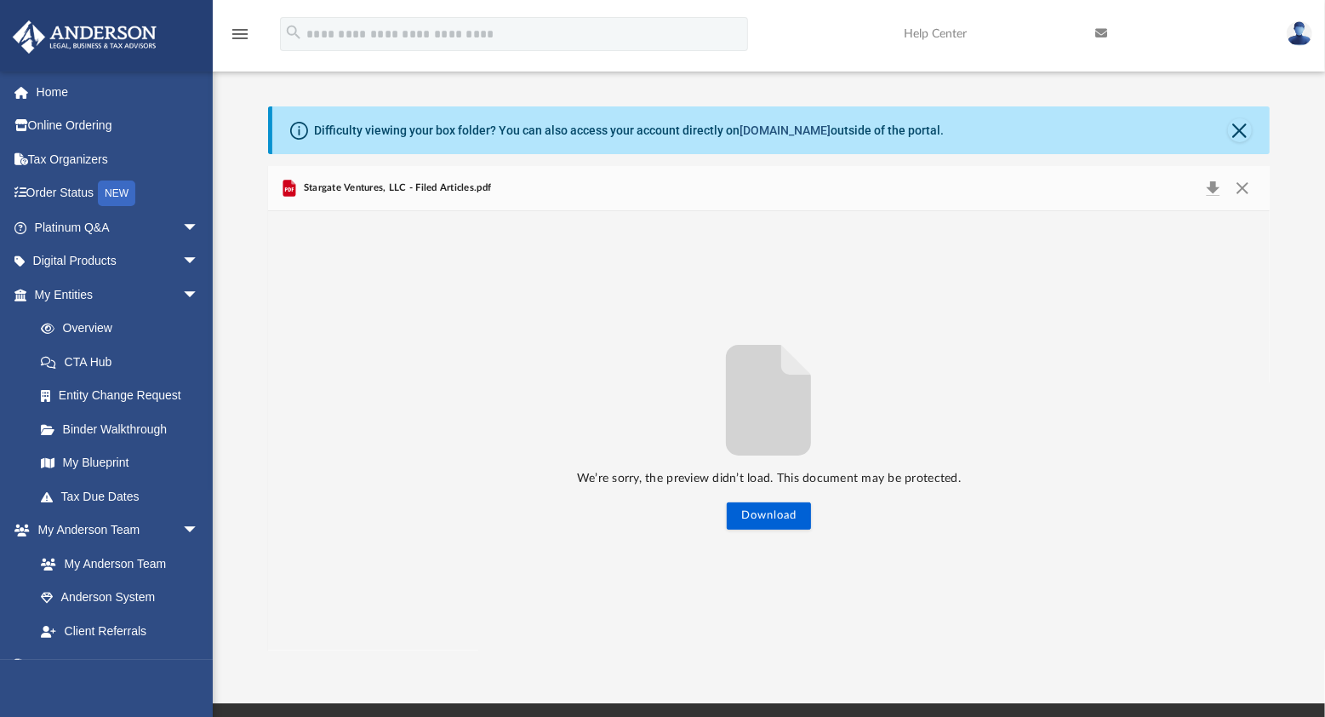
click at [767, 134] on link "[DOMAIN_NAME]" at bounding box center [785, 130] width 91 height 14
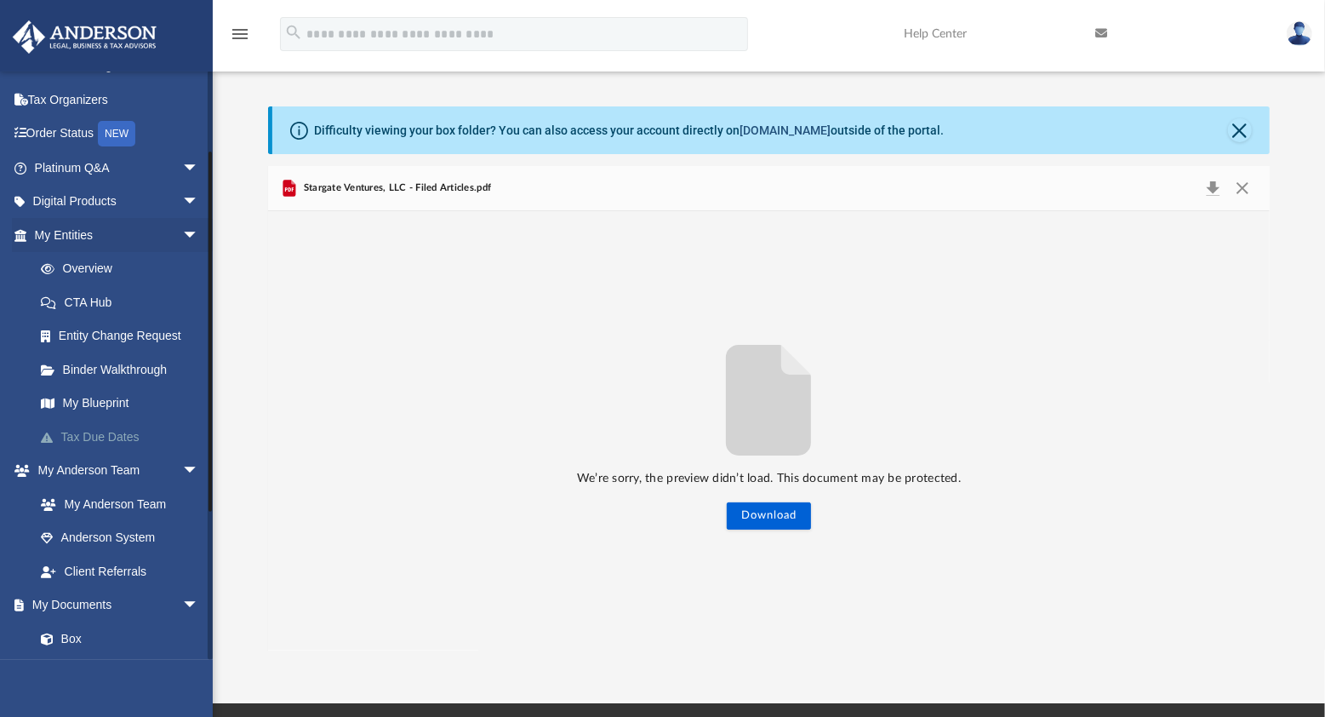
scroll to position [362, 0]
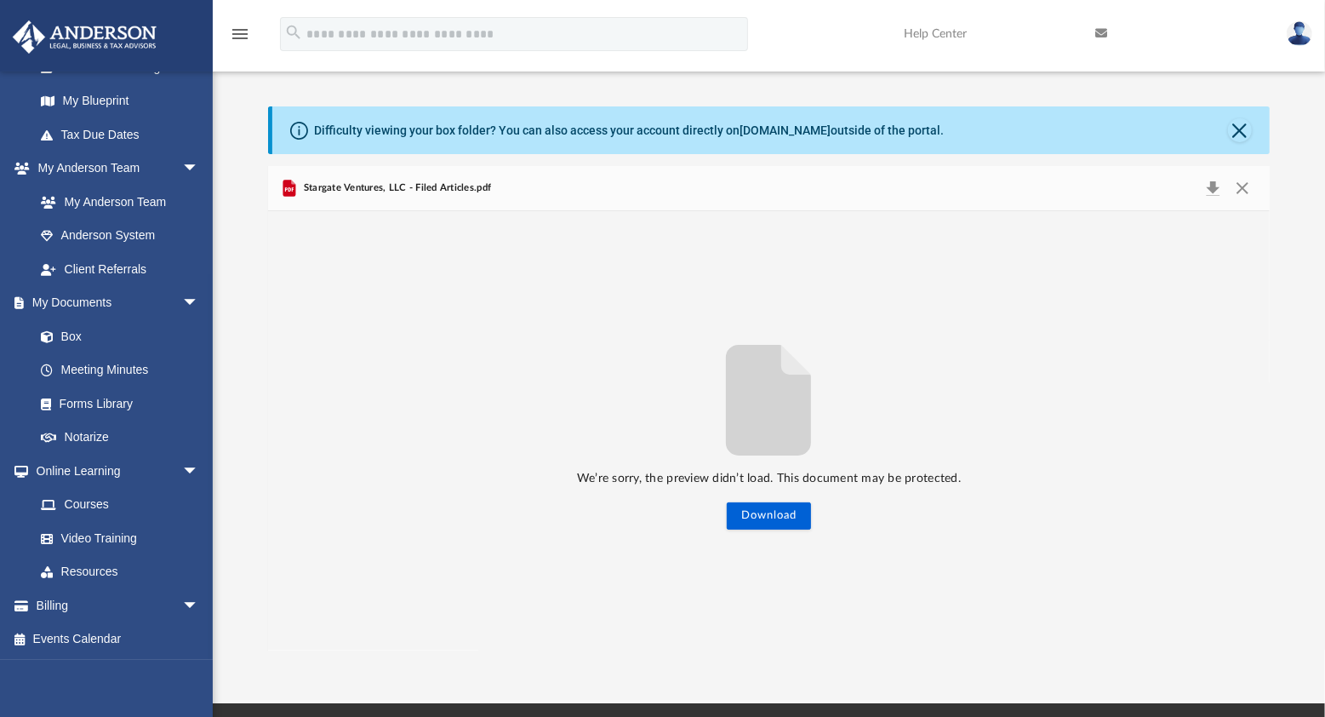
click at [1299, 22] on img at bounding box center [1300, 33] width 26 height 25
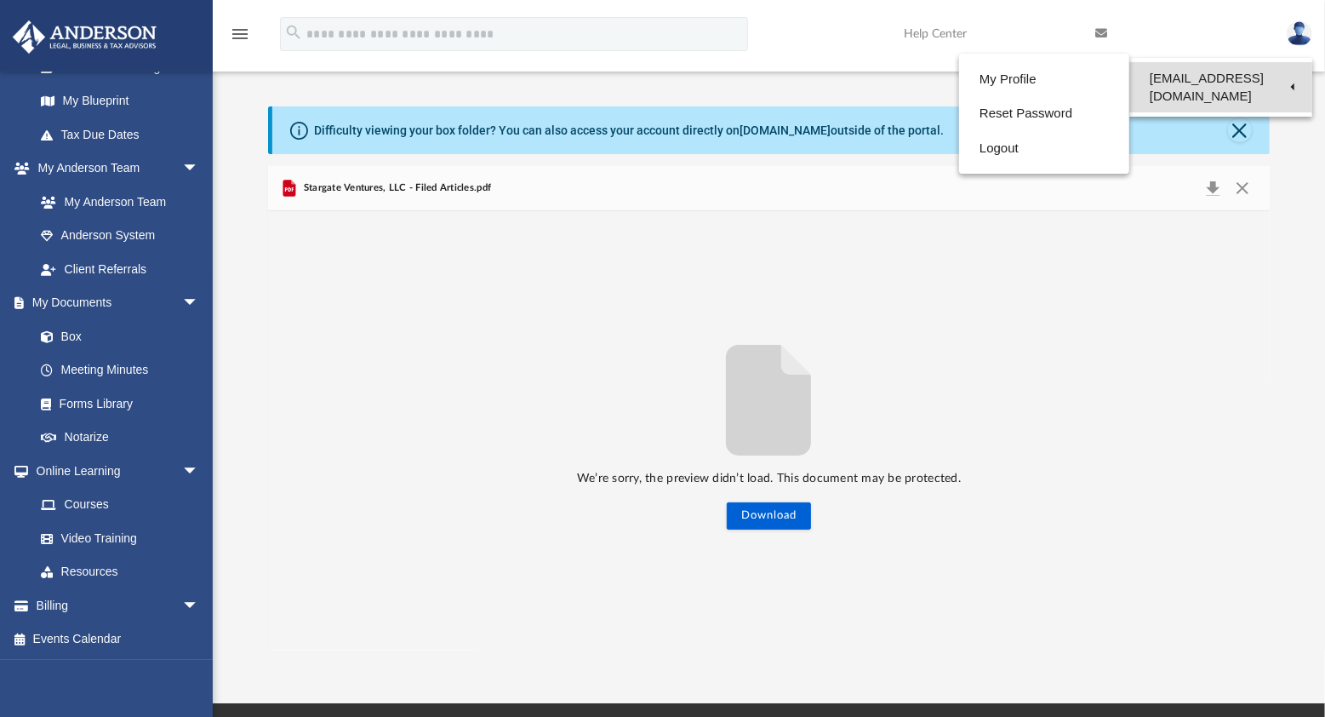
click at [1192, 78] on link "[EMAIL_ADDRESS][DOMAIN_NAME]" at bounding box center [1220, 87] width 183 height 50
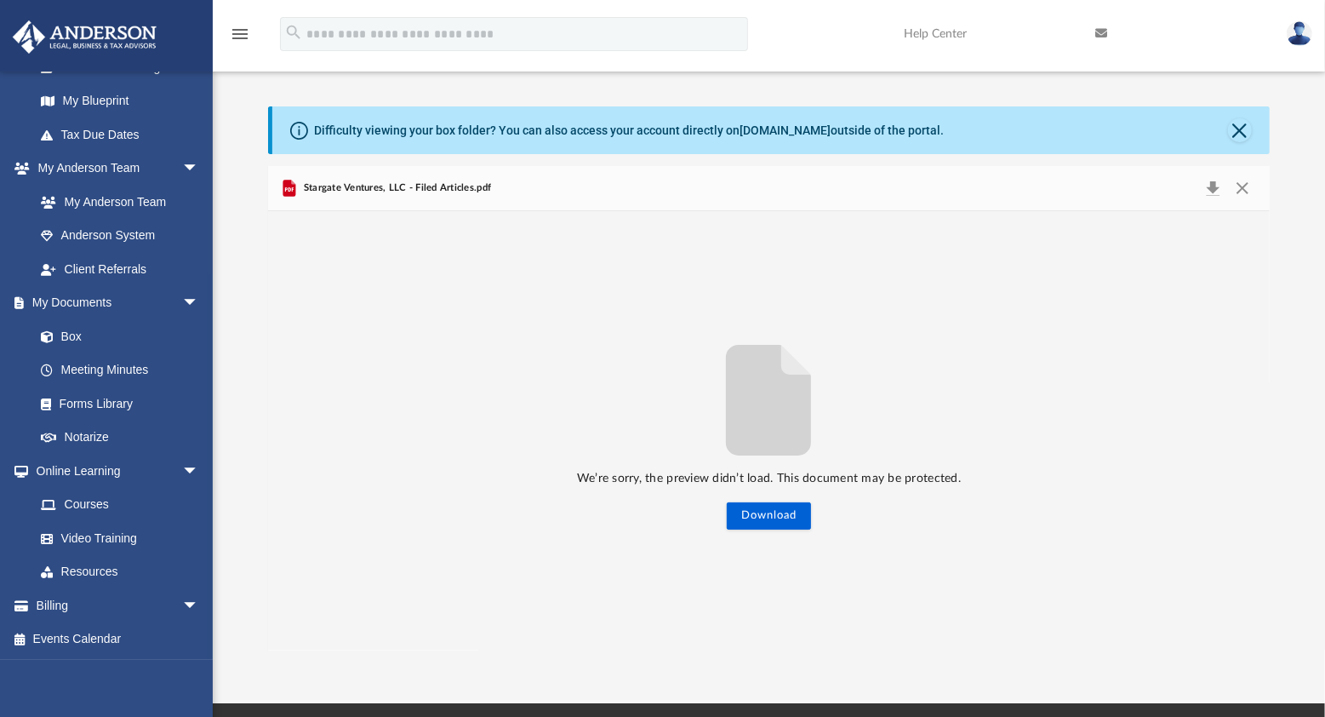
click at [1284, 26] on link at bounding box center [1299, 33] width 51 height 75
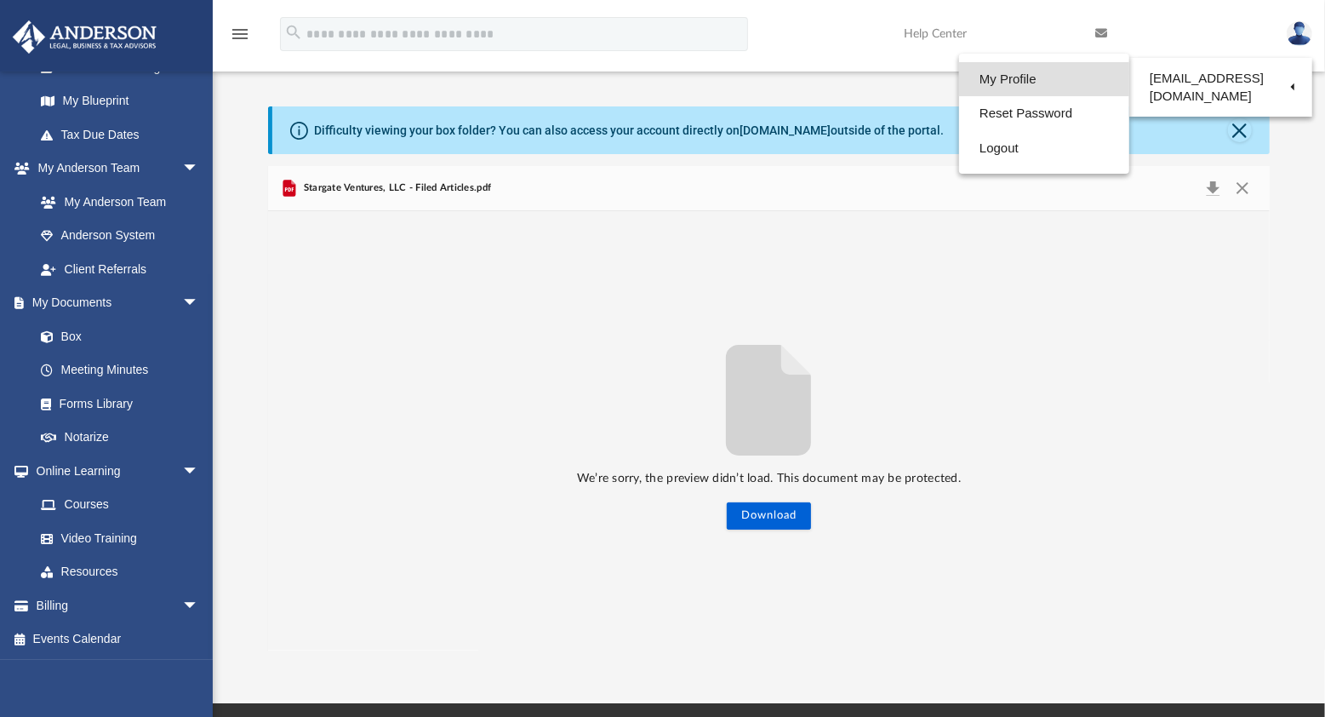
click at [1048, 73] on link "My Profile" at bounding box center [1044, 79] width 170 height 35
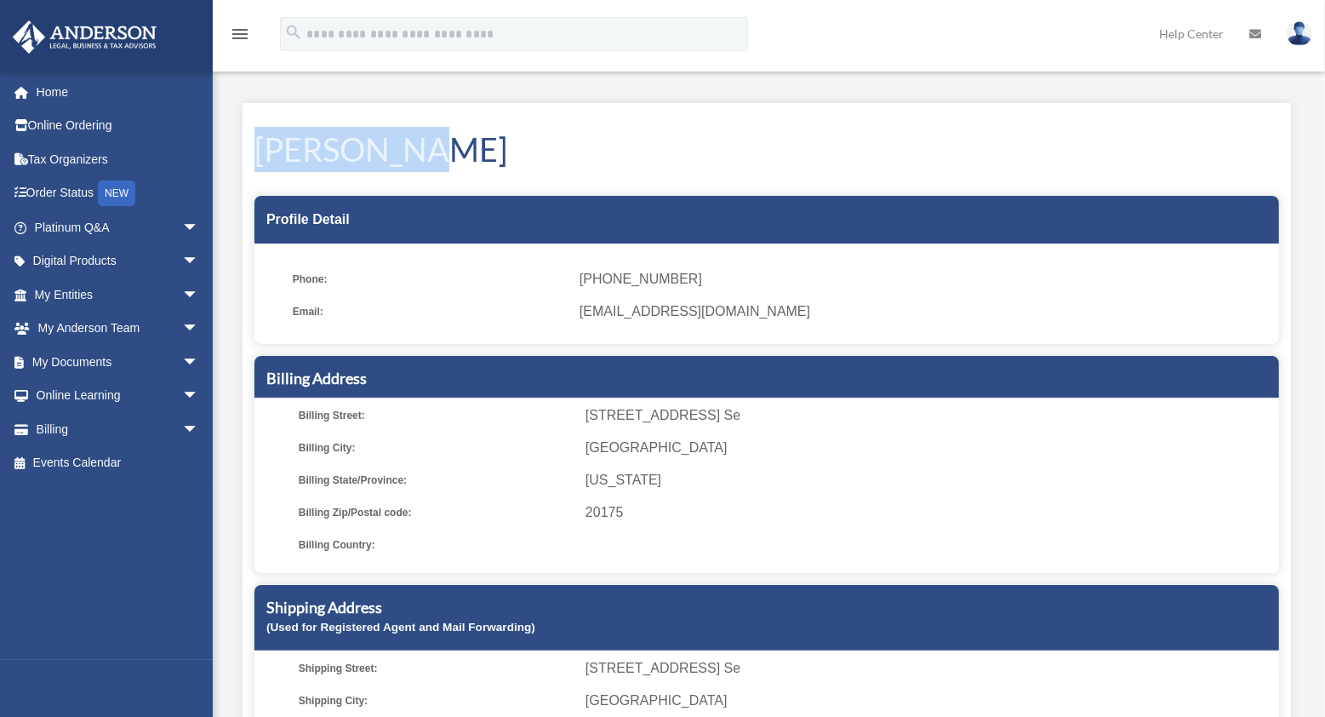
drag, startPoint x: 248, startPoint y: 145, endPoint x: 428, endPoint y: 145, distance: 180.4
click at [428, 145] on div "LeeThomas Hagen Profile Detail Phone: (240) 723-5249 Email: ltonthewire@gmail.c…" at bounding box center [767, 470] width 1048 height 734
click at [667, 156] on h1 "LeeThomas Hagen" at bounding box center [766, 149] width 1025 height 45
click at [84, 90] on link "Home" at bounding box center [118, 92] width 213 height 34
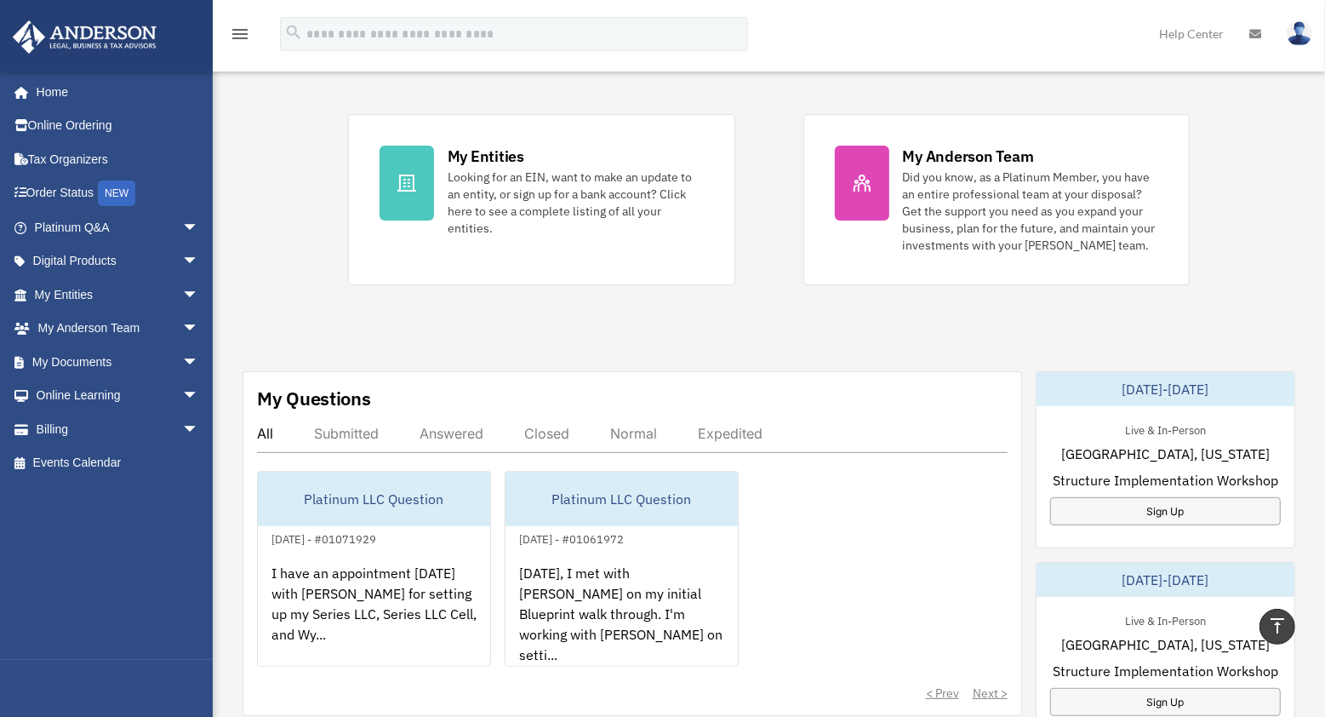
scroll to position [534, 0]
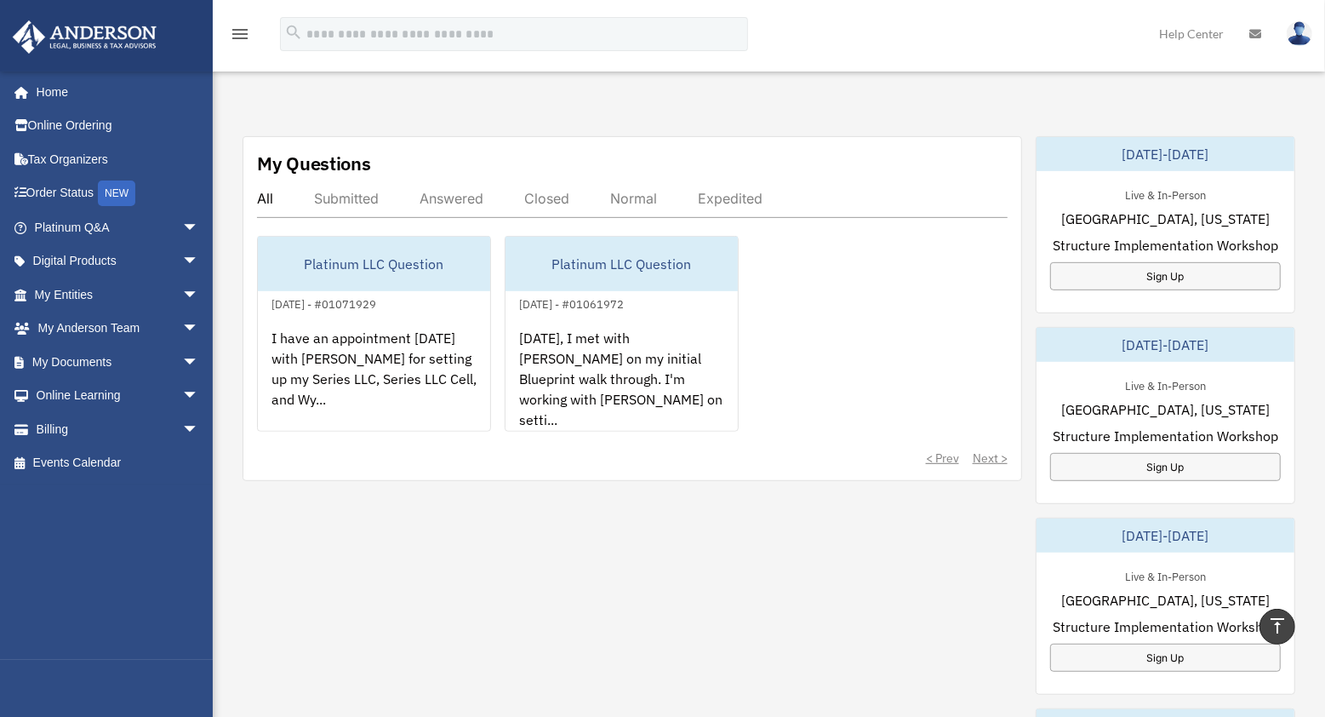
click at [510, 204] on div "My Questions All Submitted Answered Closed Normal Expedited Platinum LLC Questi…" at bounding box center [633, 308] width 780 height 345
click at [516, 205] on div "My Questions All Submitted Answered Closed Normal Expedited Platinum LLC Questi…" at bounding box center [633, 308] width 780 height 345
click at [536, 207] on div "Closed" at bounding box center [546, 198] width 45 height 17
click at [564, 207] on div "Closed" at bounding box center [546, 198] width 45 height 17
click at [462, 207] on div "Answered" at bounding box center [452, 198] width 64 height 17
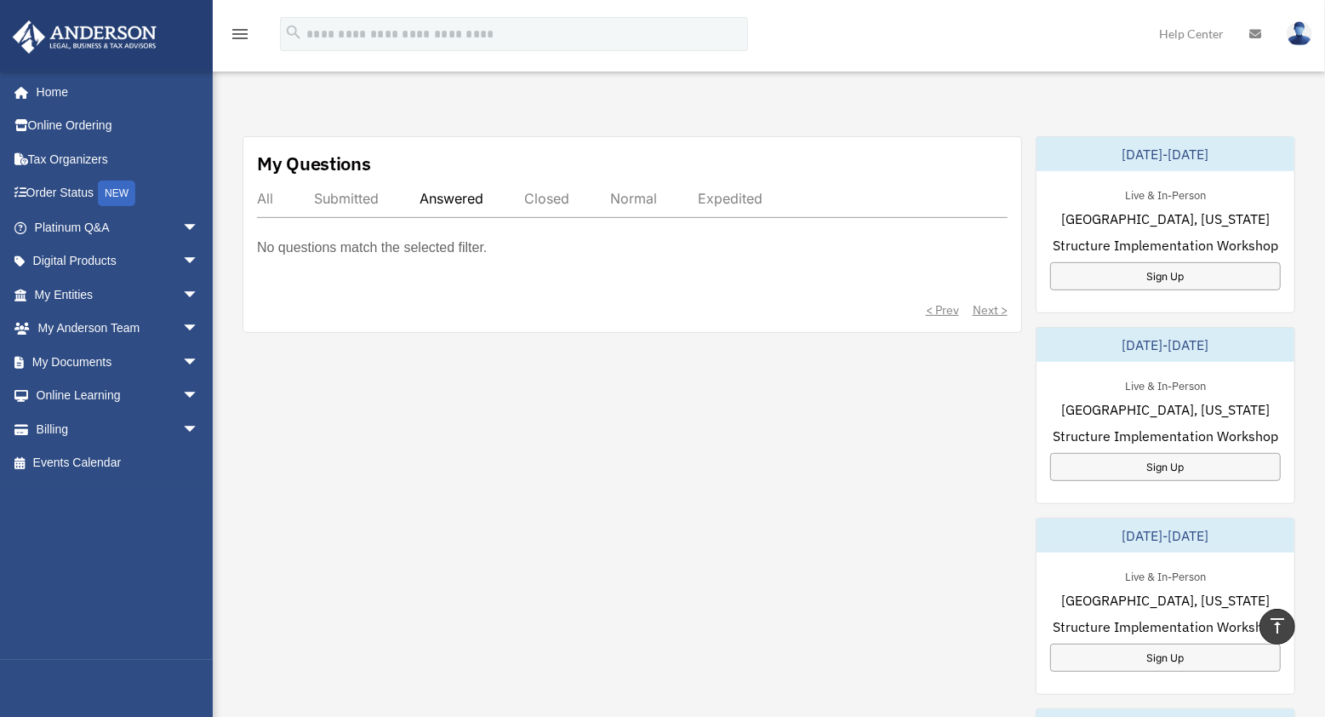
click at [554, 207] on div "Closed" at bounding box center [546, 198] width 45 height 17
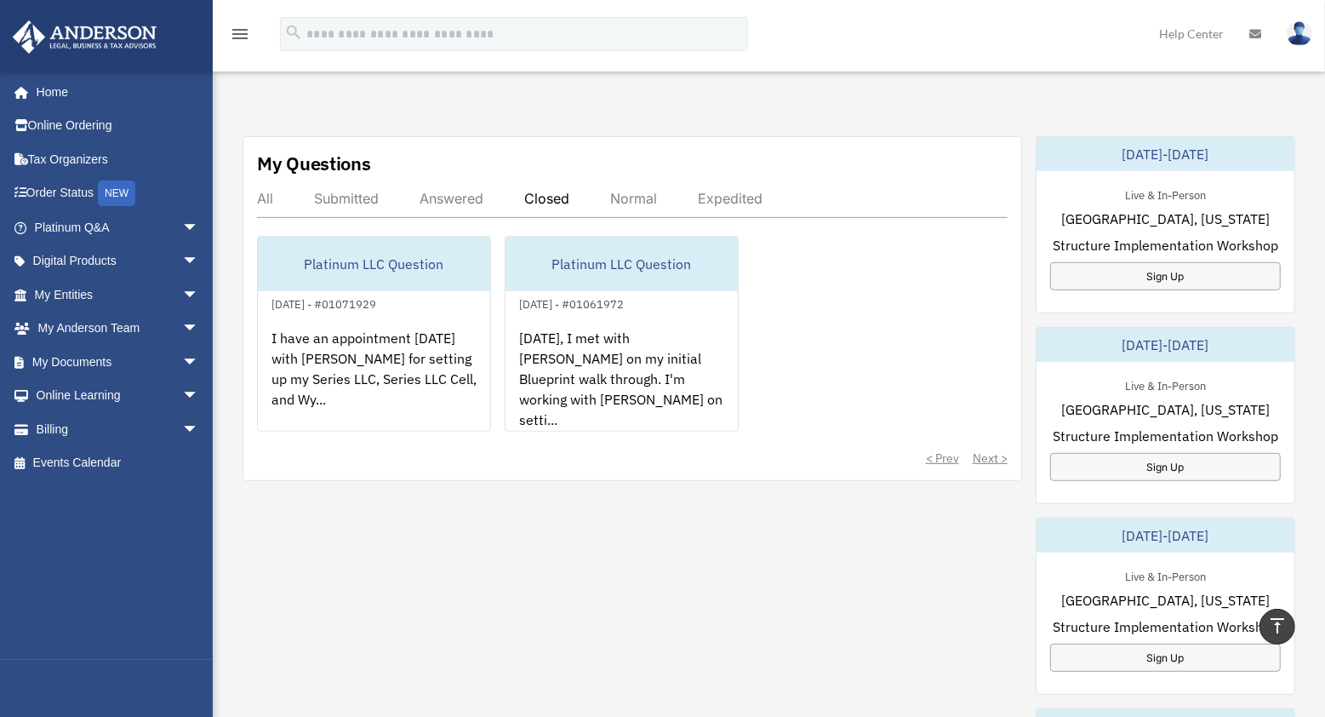
click at [349, 207] on div "Submitted" at bounding box center [346, 198] width 65 height 17
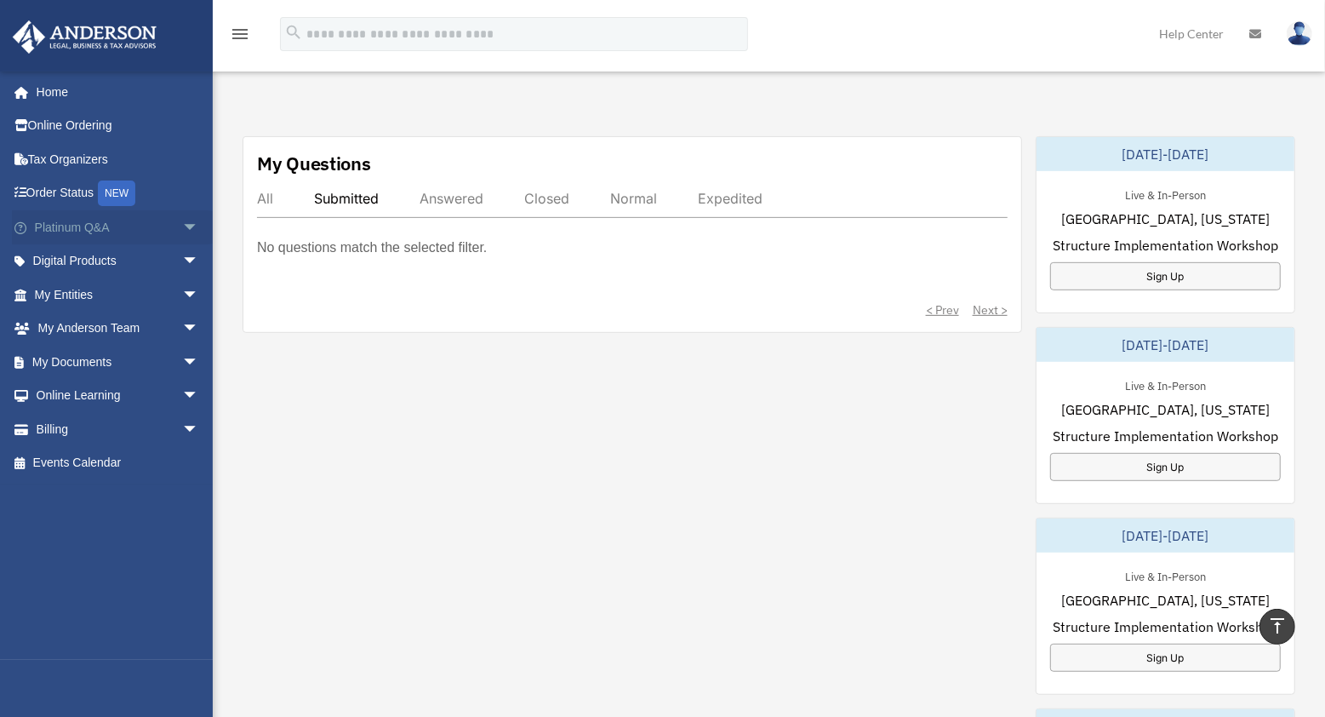
click at [124, 232] on link "Platinum Q&A arrow_drop_down" at bounding box center [118, 227] width 213 height 34
